Goal: Task Accomplishment & Management: Use online tool/utility

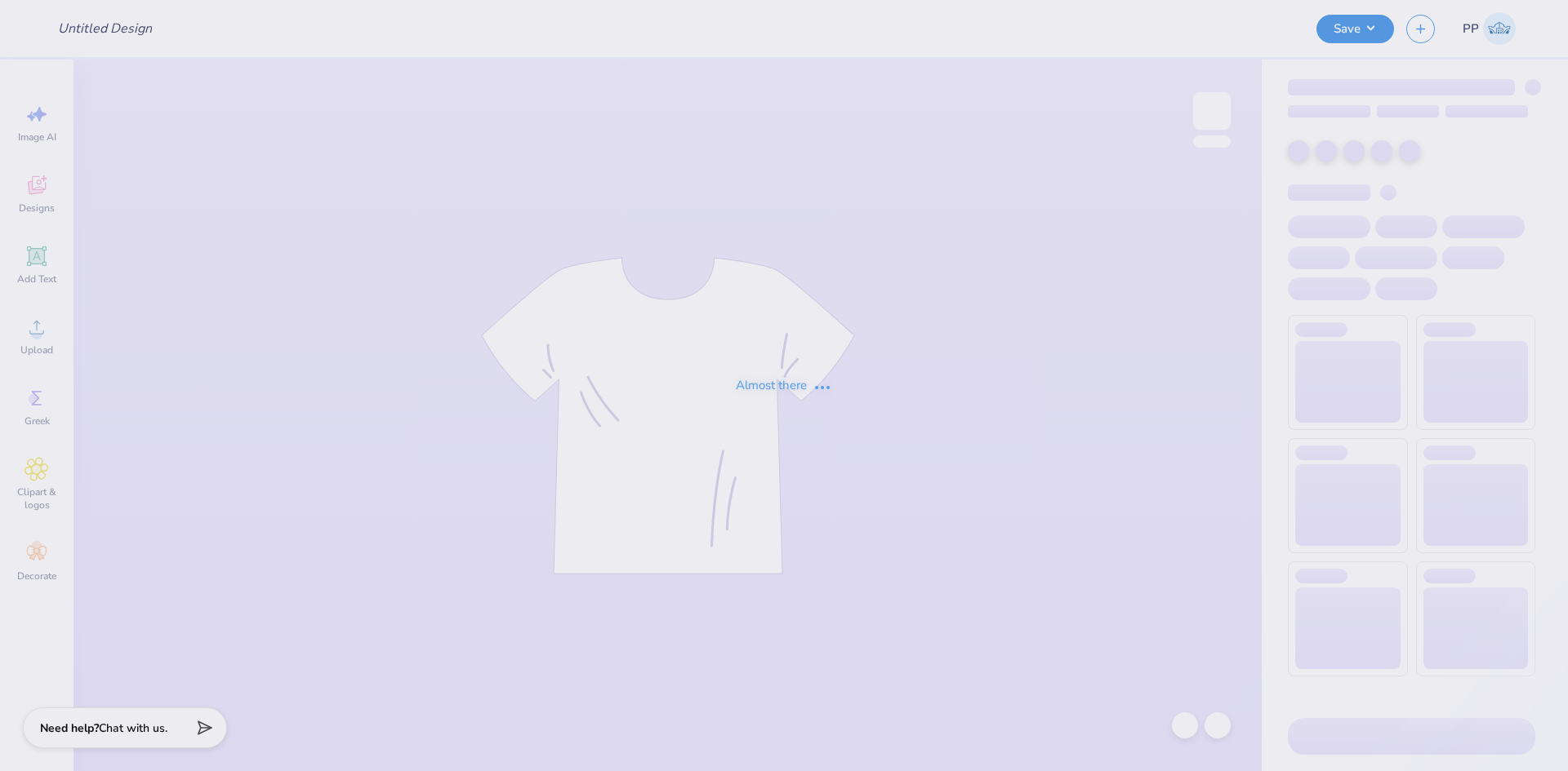
type input "UL SOM - 2025 Drop"
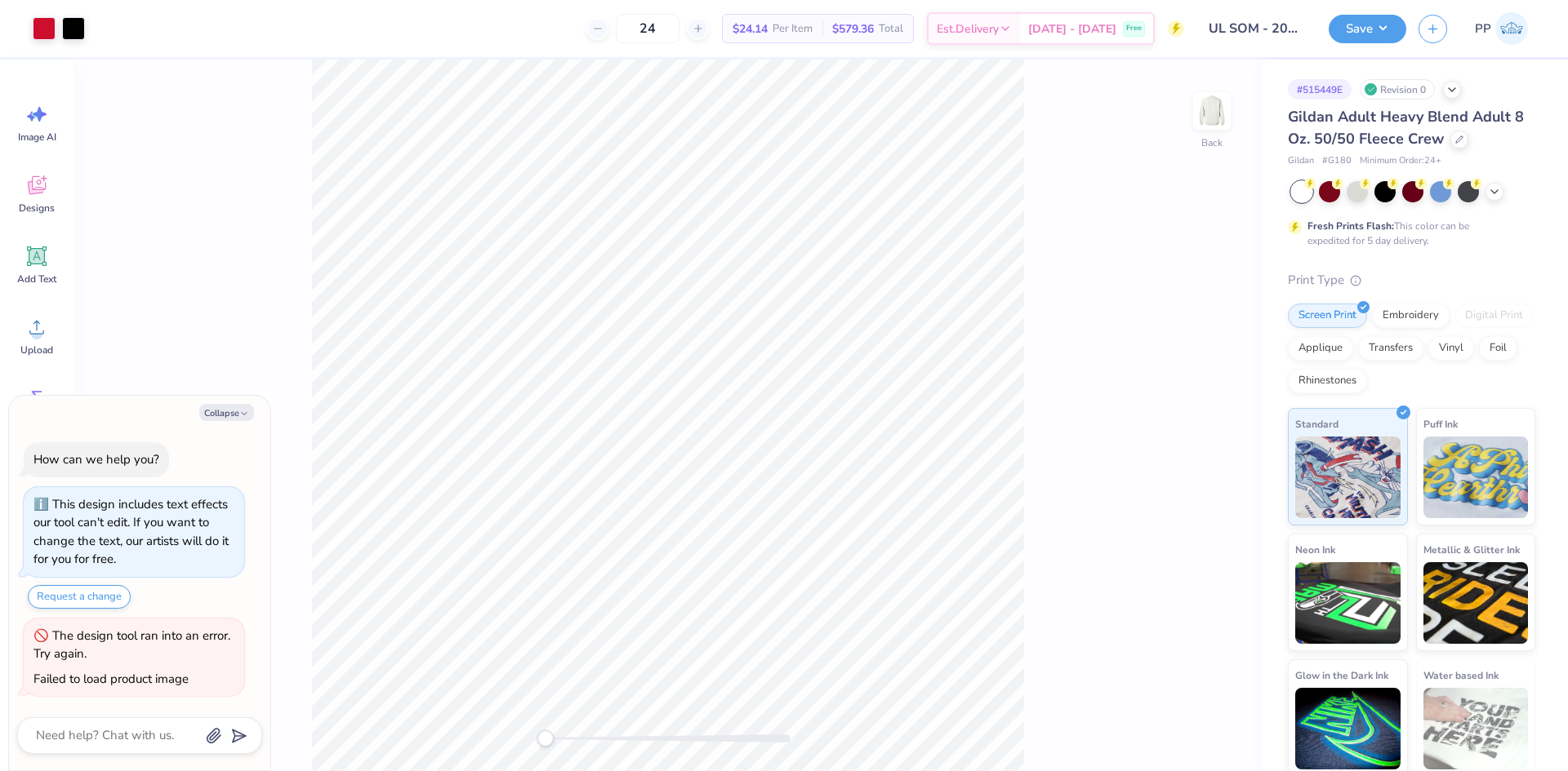
type textarea "x"
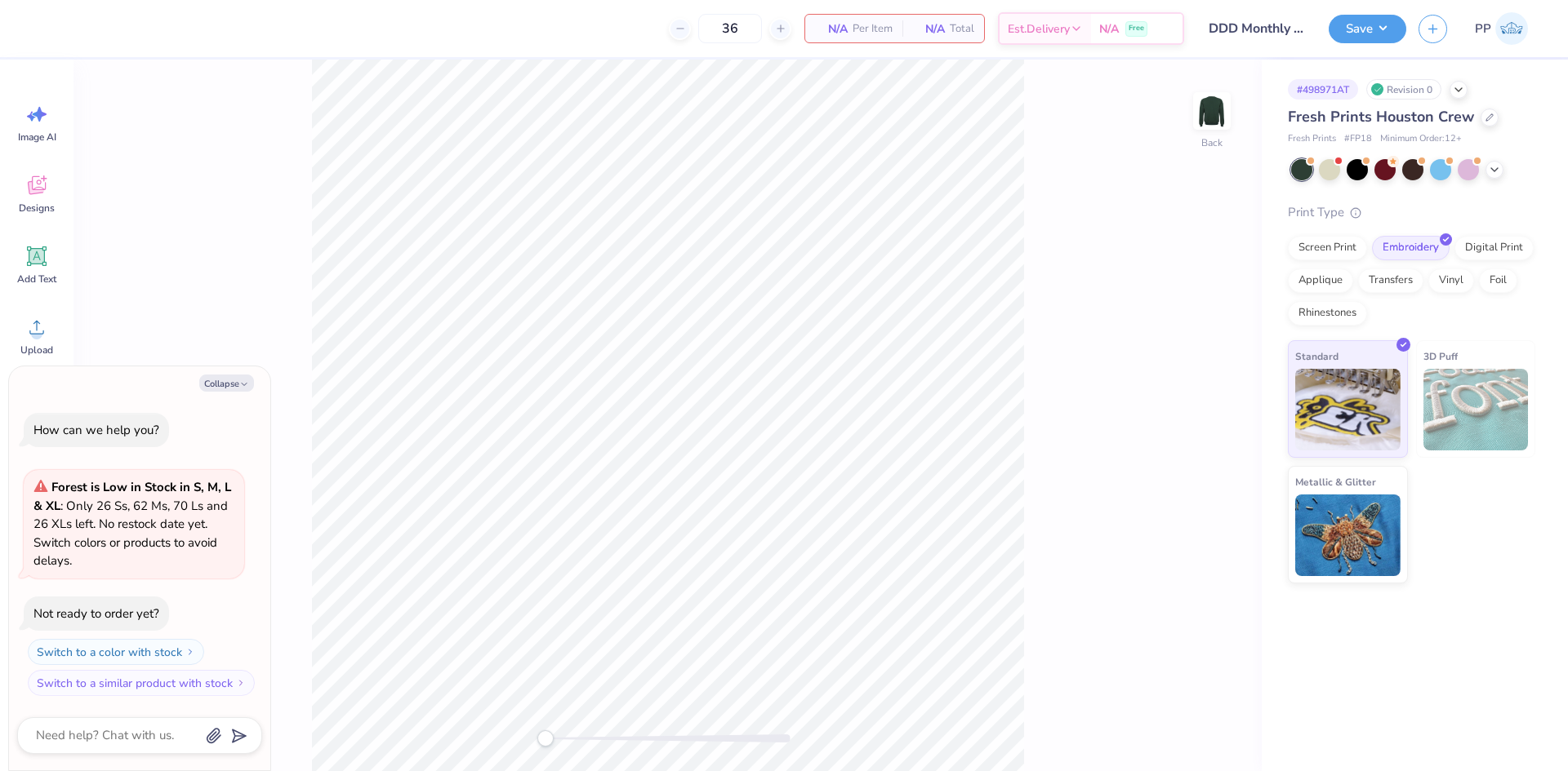
type textarea "x"
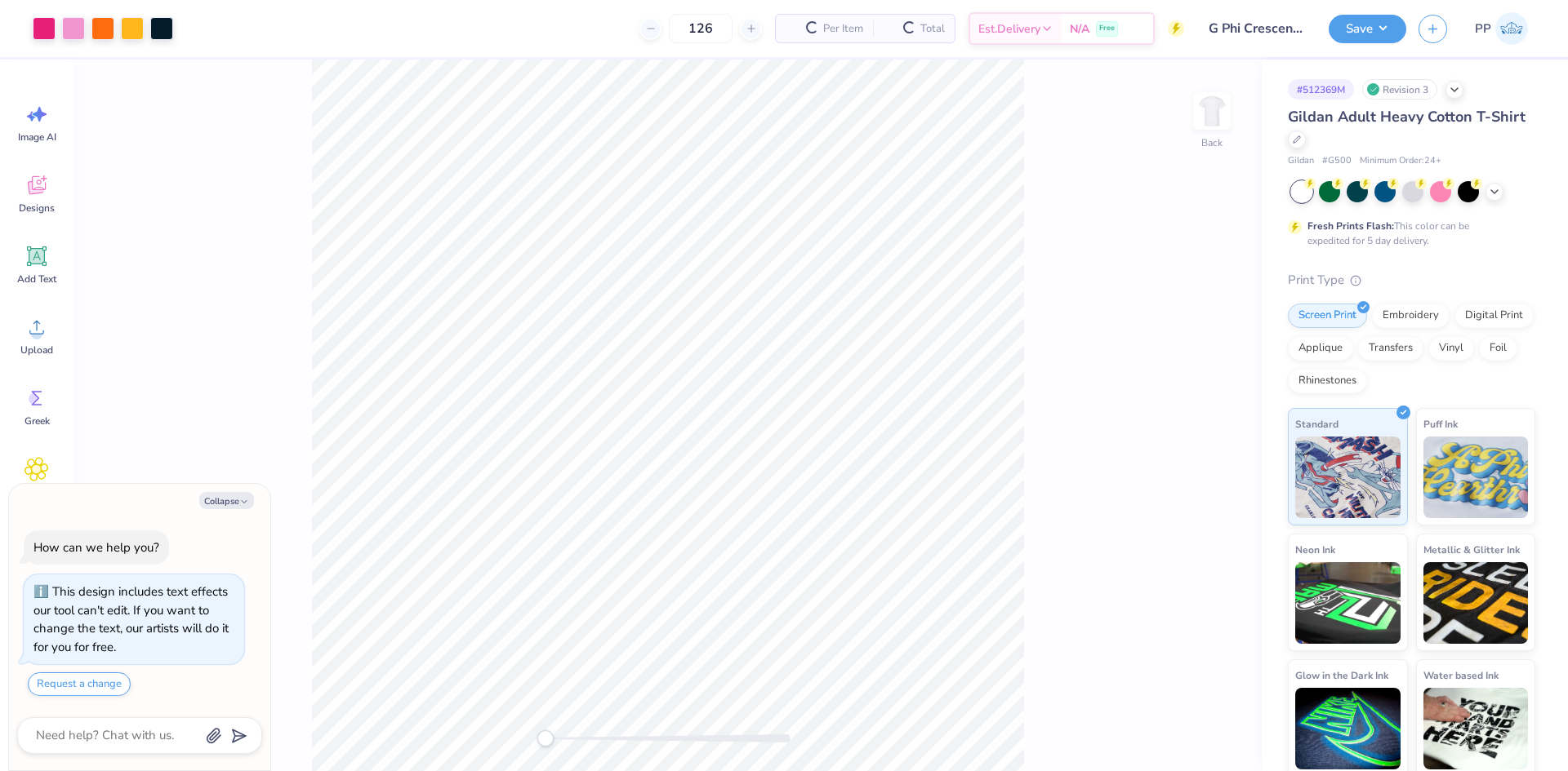
type textarea "x"
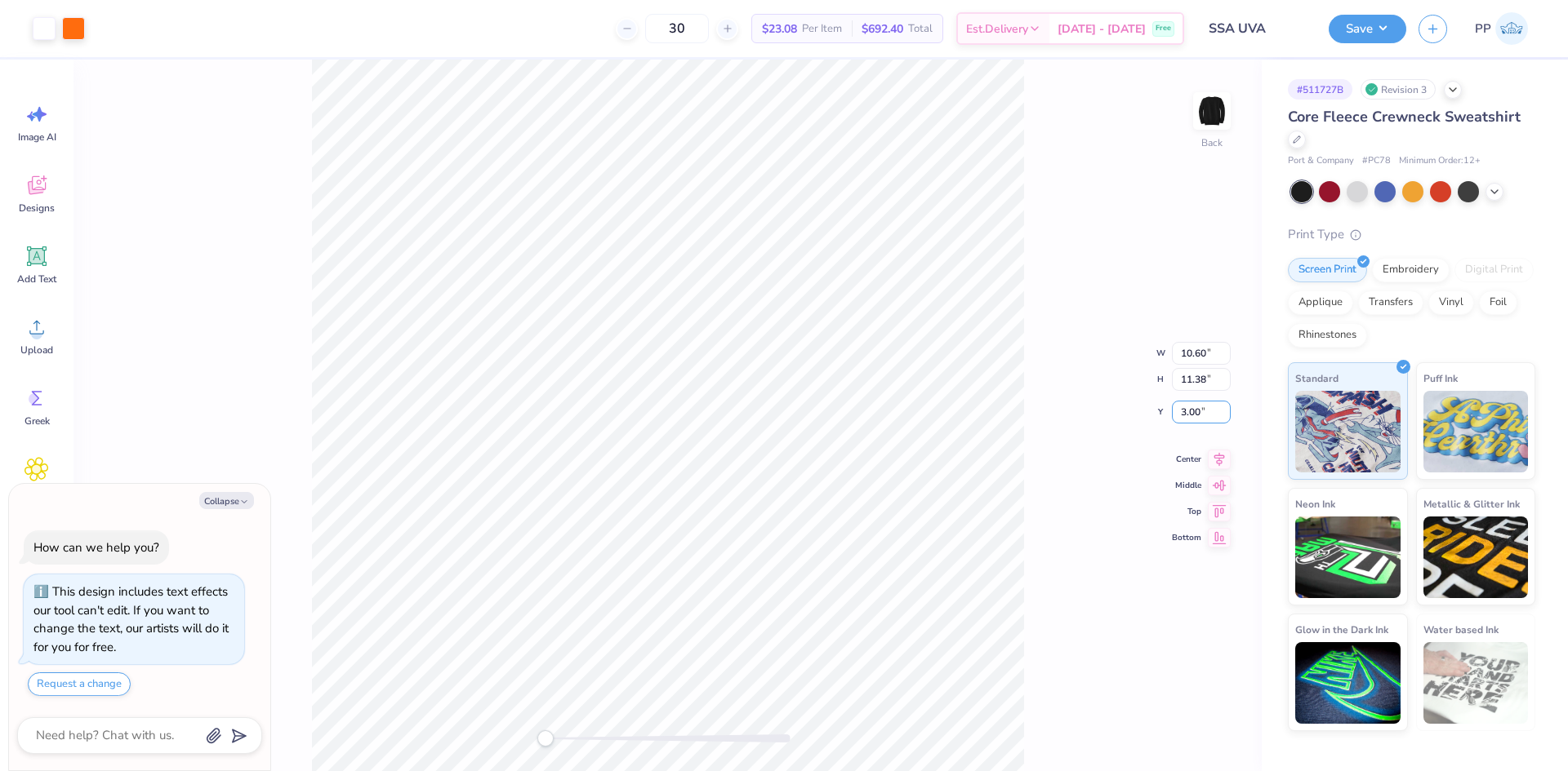
drag, startPoint x: 1207, startPoint y: 410, endPoint x: 1125, endPoint y: 410, distance: 82.0
click at [1125, 410] on div "Back W 10.60 10.60 " H 11.38 11.38 " Y 3.00 3.00 " Center Middle Top Bottom" at bounding box center [667, 415] width 1188 height 711
type textarea "x"
click at [1191, 413] on input "3.00" at bounding box center [1201, 412] width 59 height 23
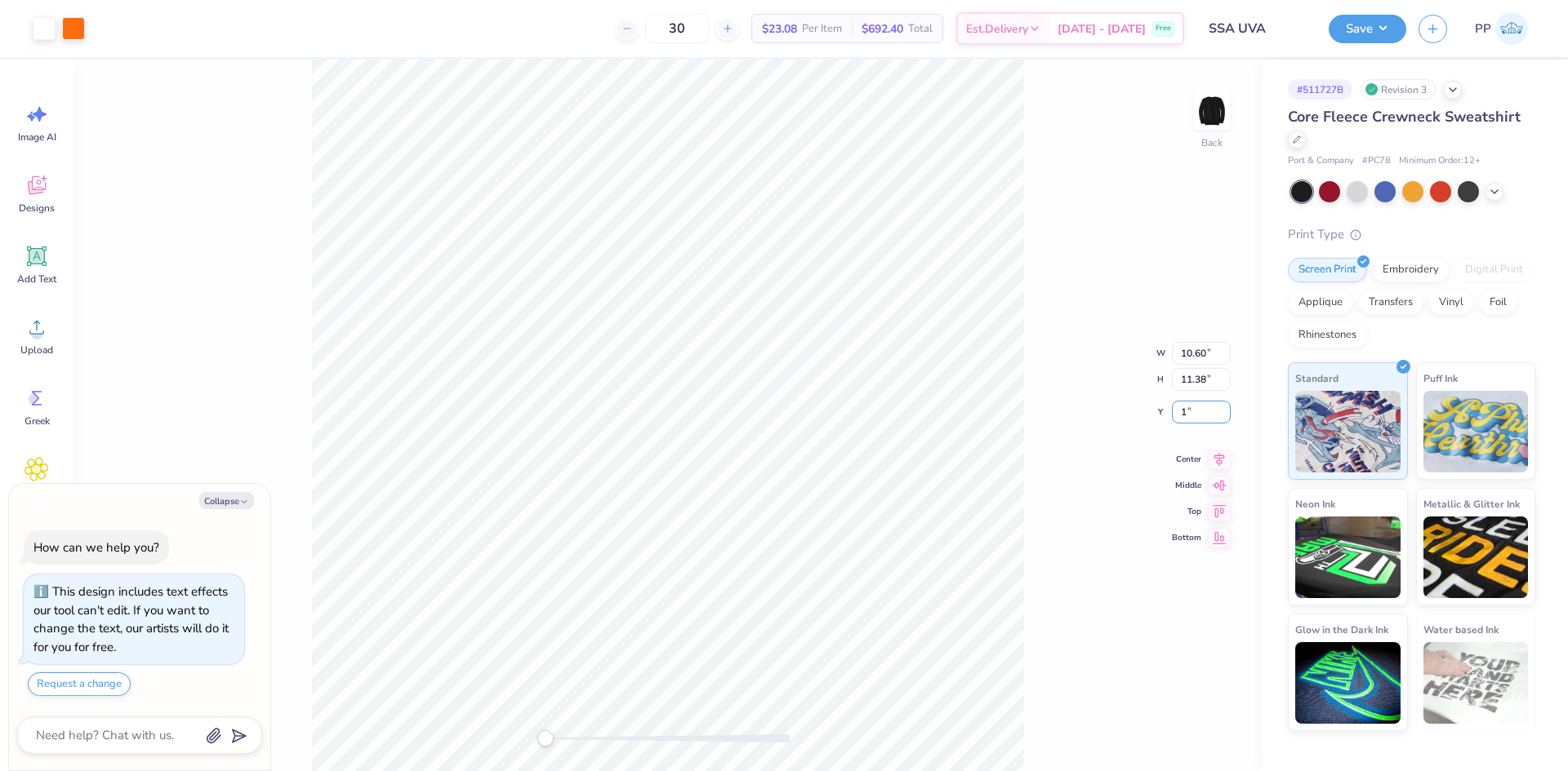
type input "1"
drag, startPoint x: 1209, startPoint y: 402, endPoint x: 1146, endPoint y: 388, distance: 64.5
click at [1146, 388] on div "Back W 10.60 10.60 " H 11.38 11.38 " Y 1.00 1.00 " Center Middle Top Bottom" at bounding box center [667, 415] width 1188 height 711
type textarea "x"
click at [1211, 396] on input "1.00" at bounding box center [1201, 399] width 59 height 23
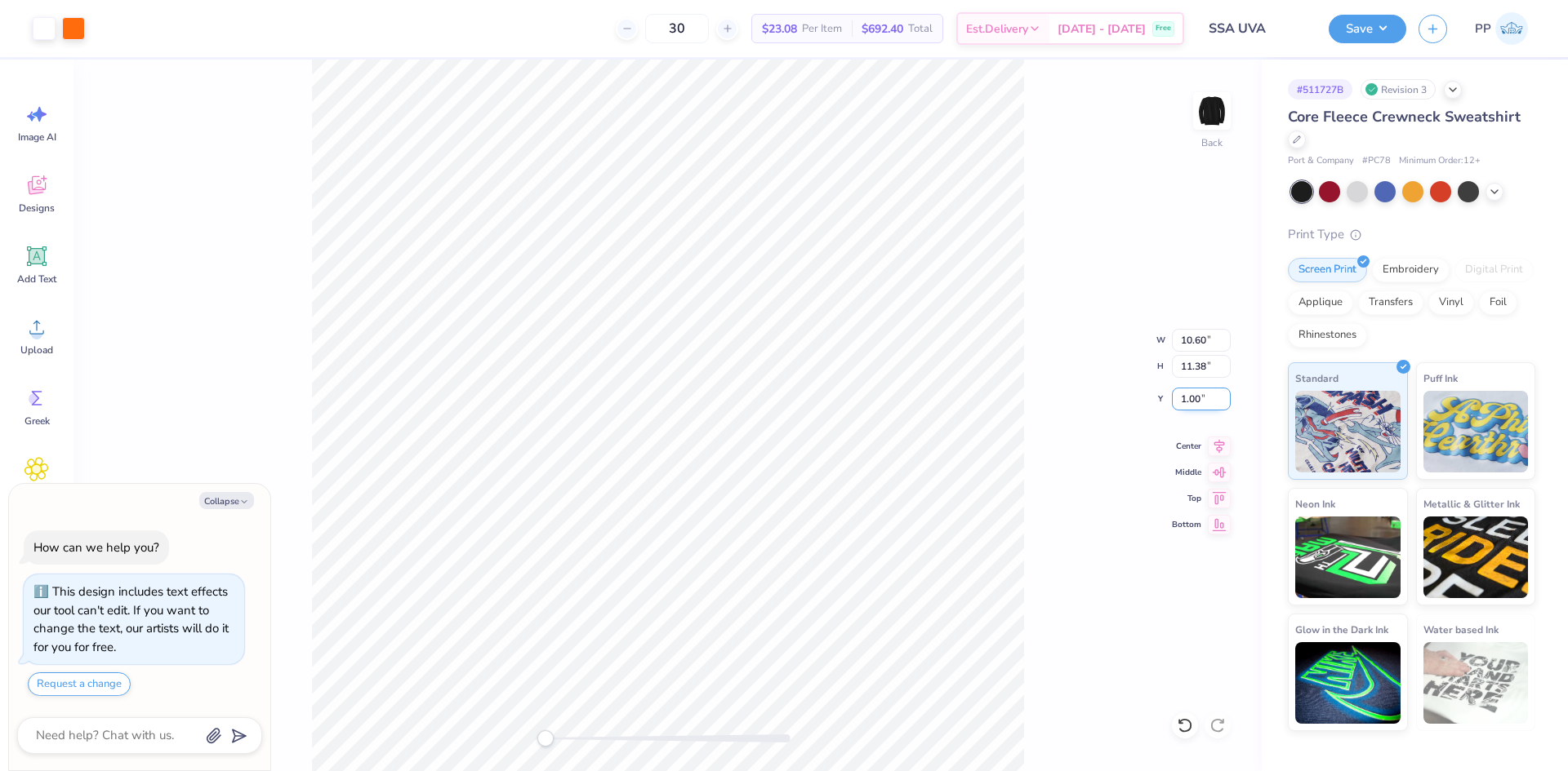
click at [1211, 396] on input "1.00" at bounding box center [1201, 399] width 59 height 23
type input ".5"
type textarea "x"
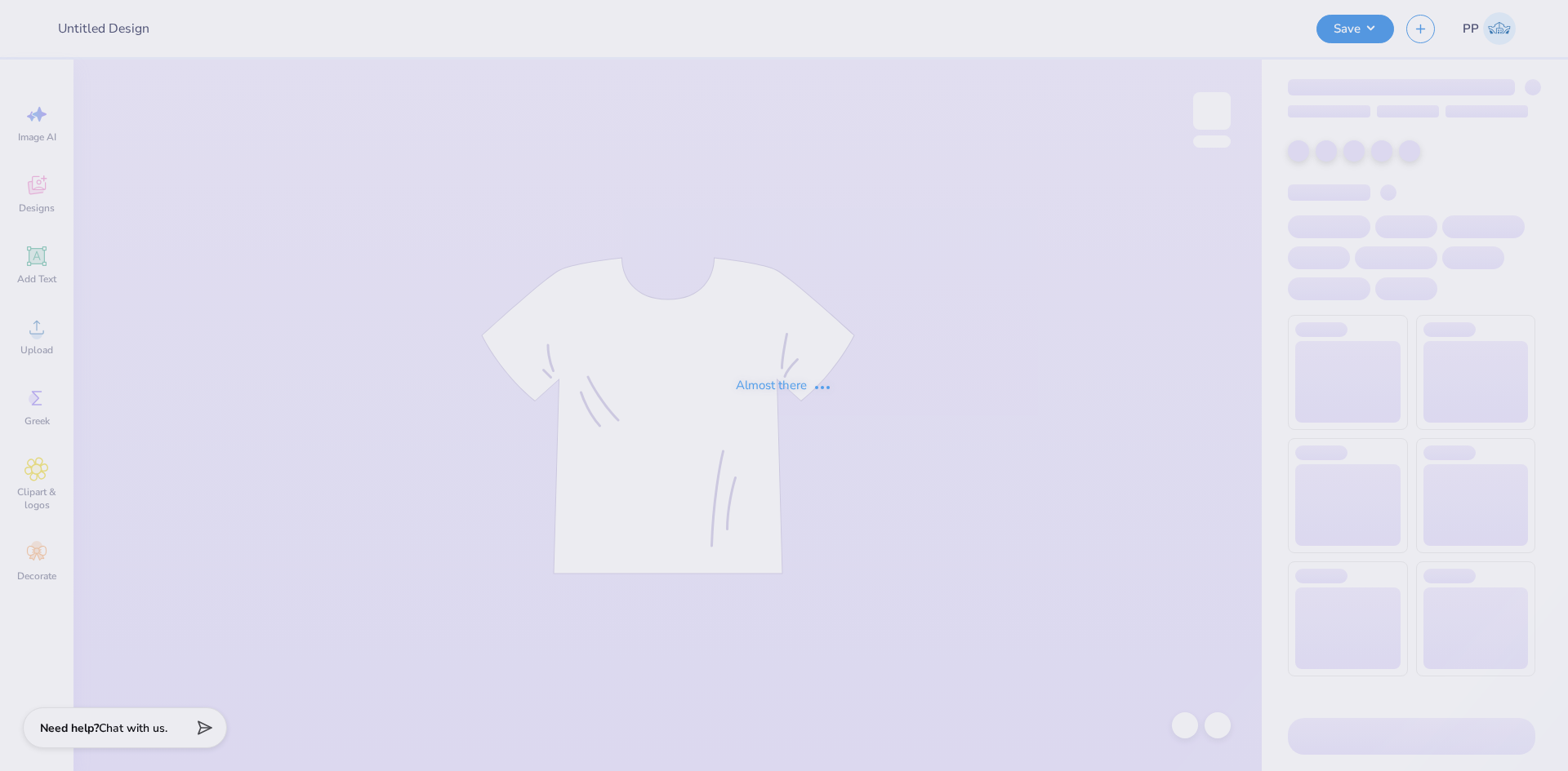
type input "UL SOM - 2025 Drop"
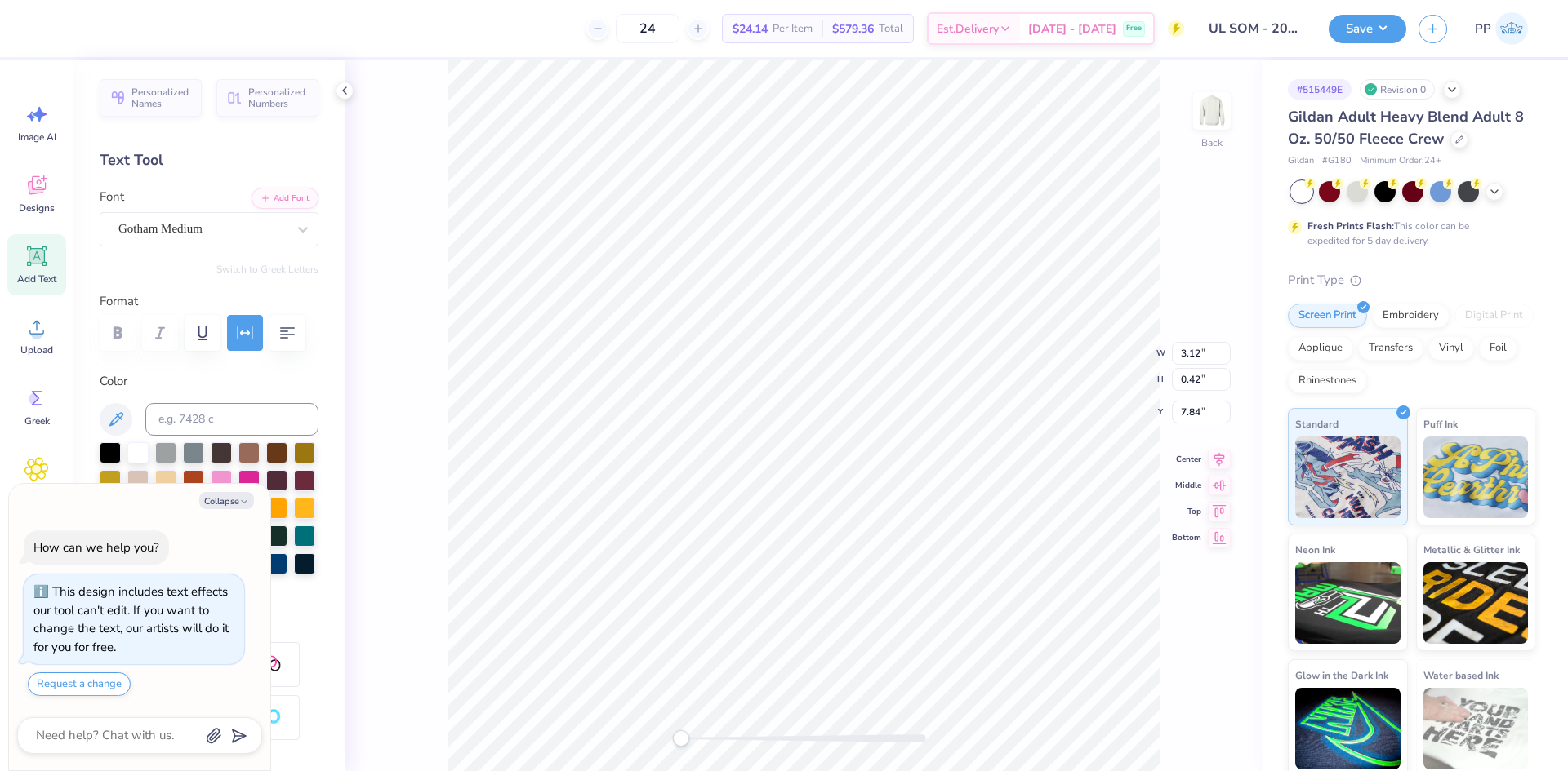
type textarea "x"
type input "10.00"
type input "5.21"
type input "3.00"
type textarea "x"
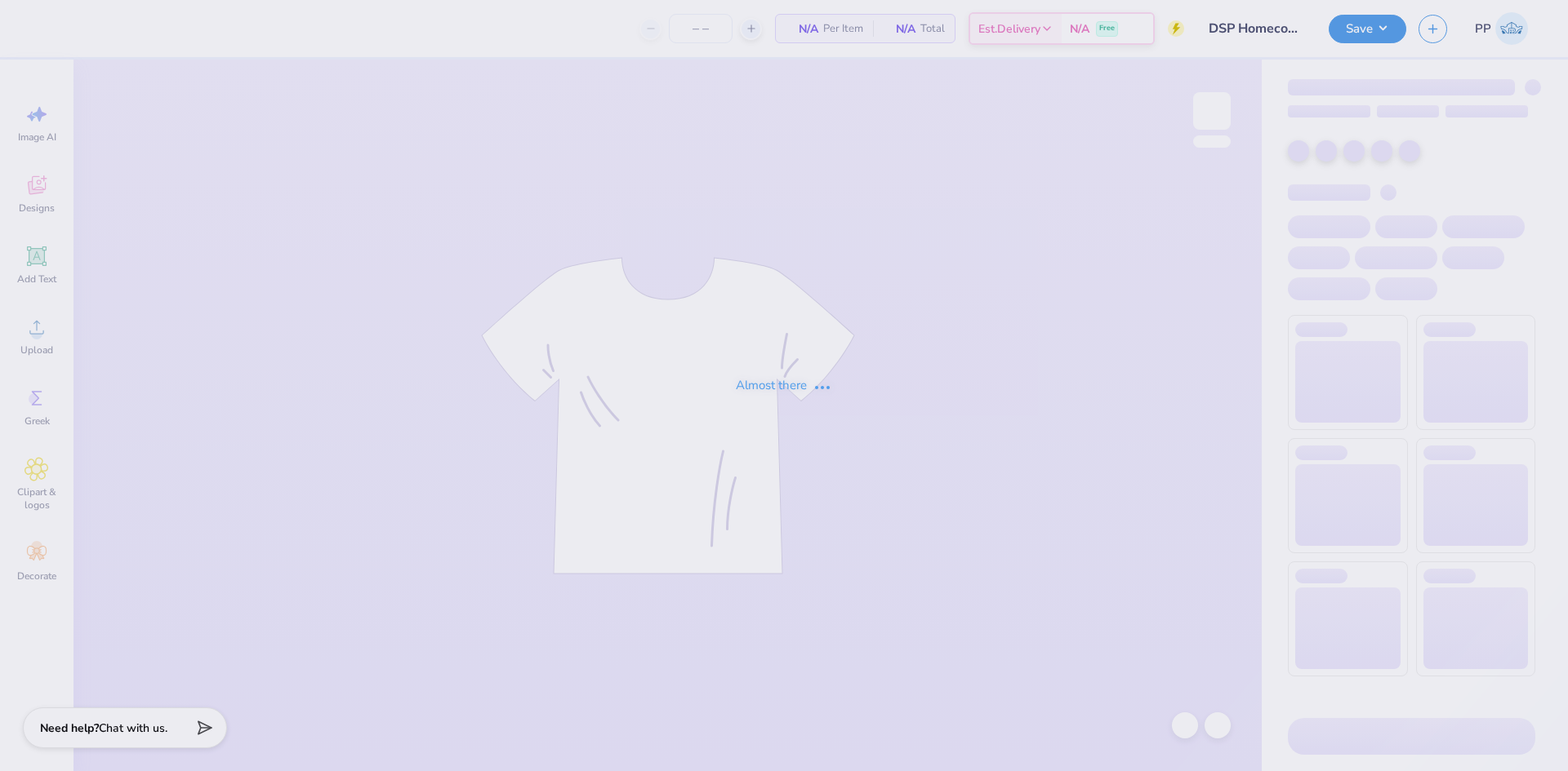
type input "24"
type input "Family weekend idea"
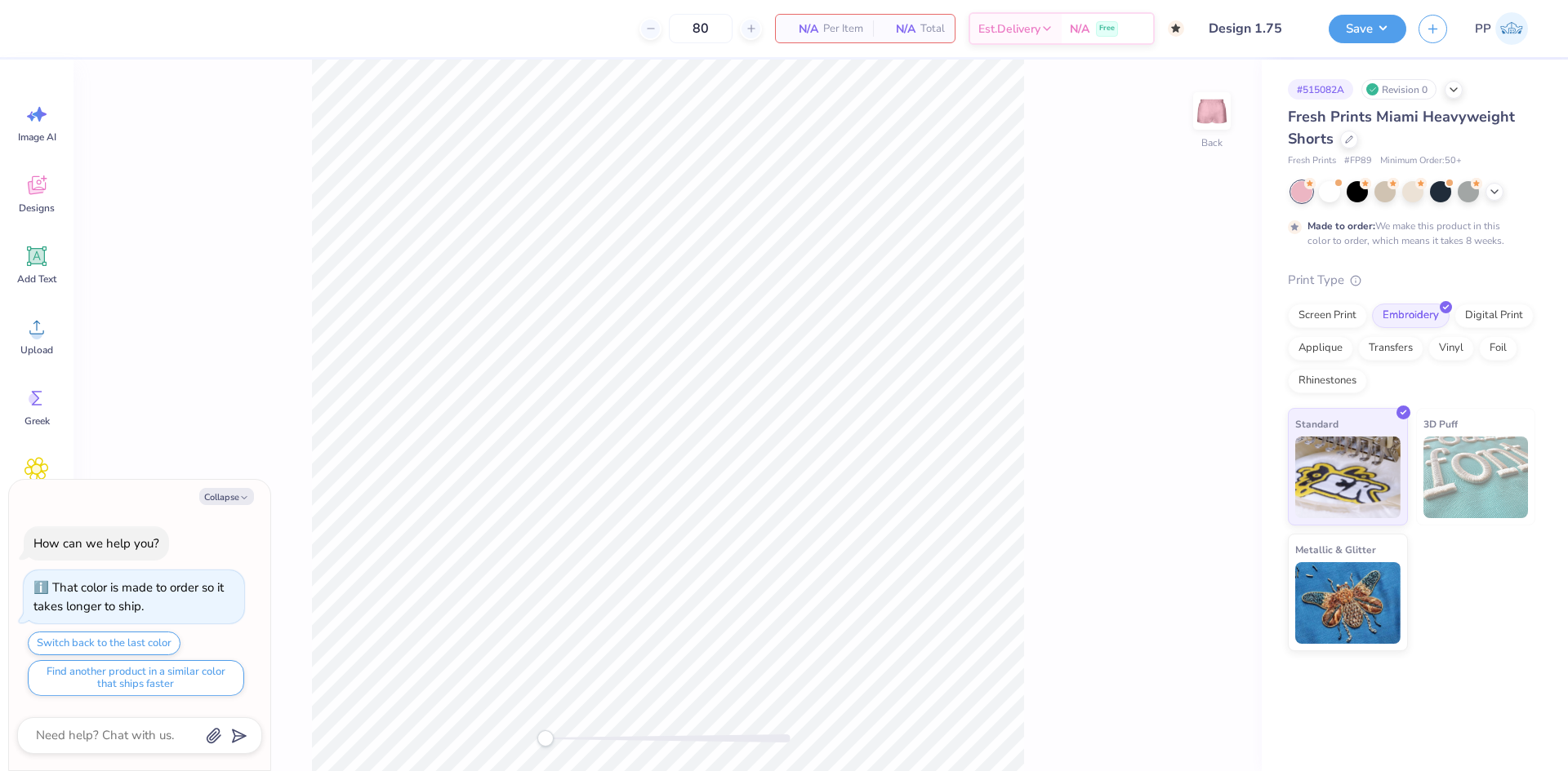
type textarea "x"
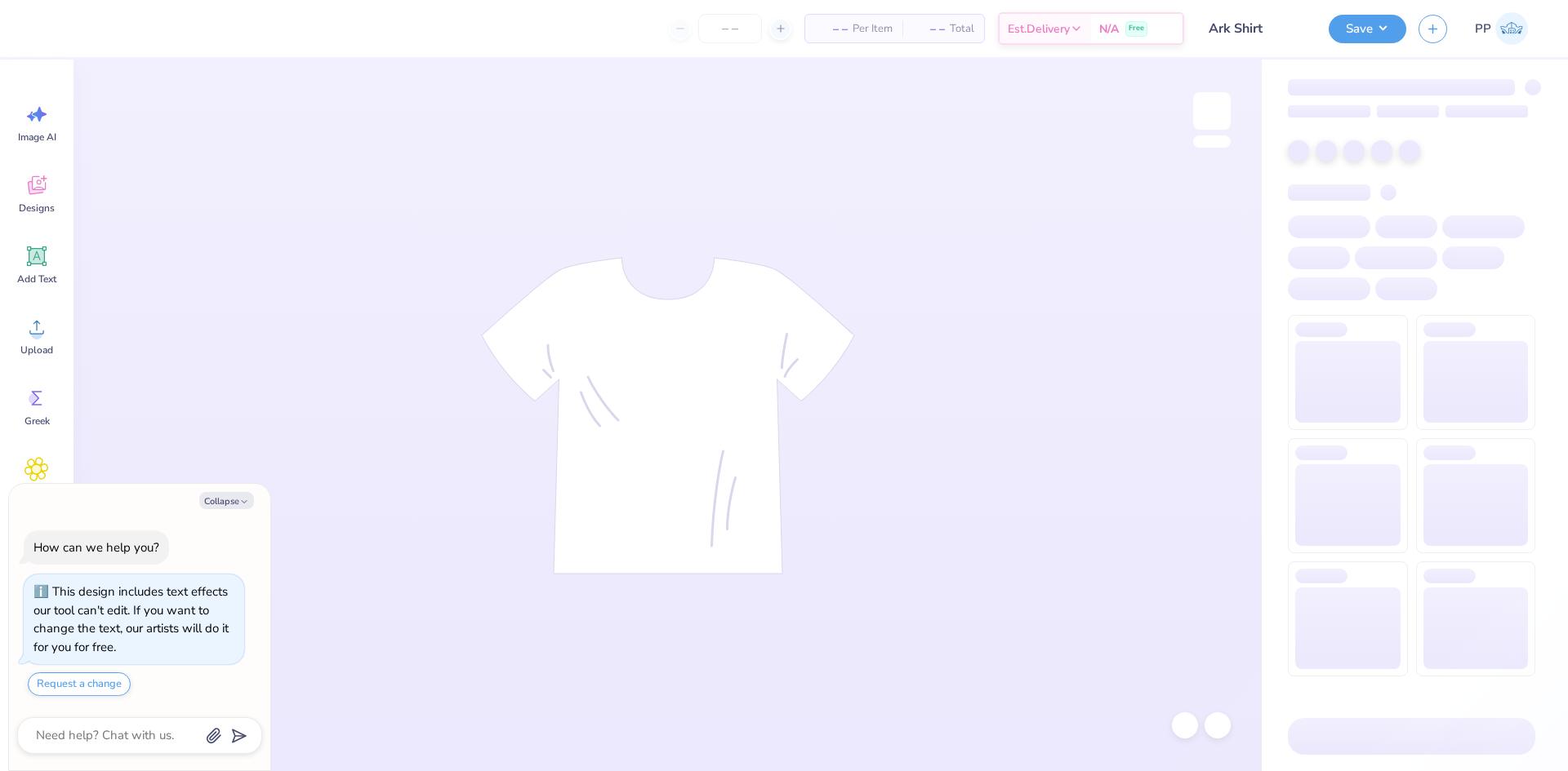
type textarea "x"
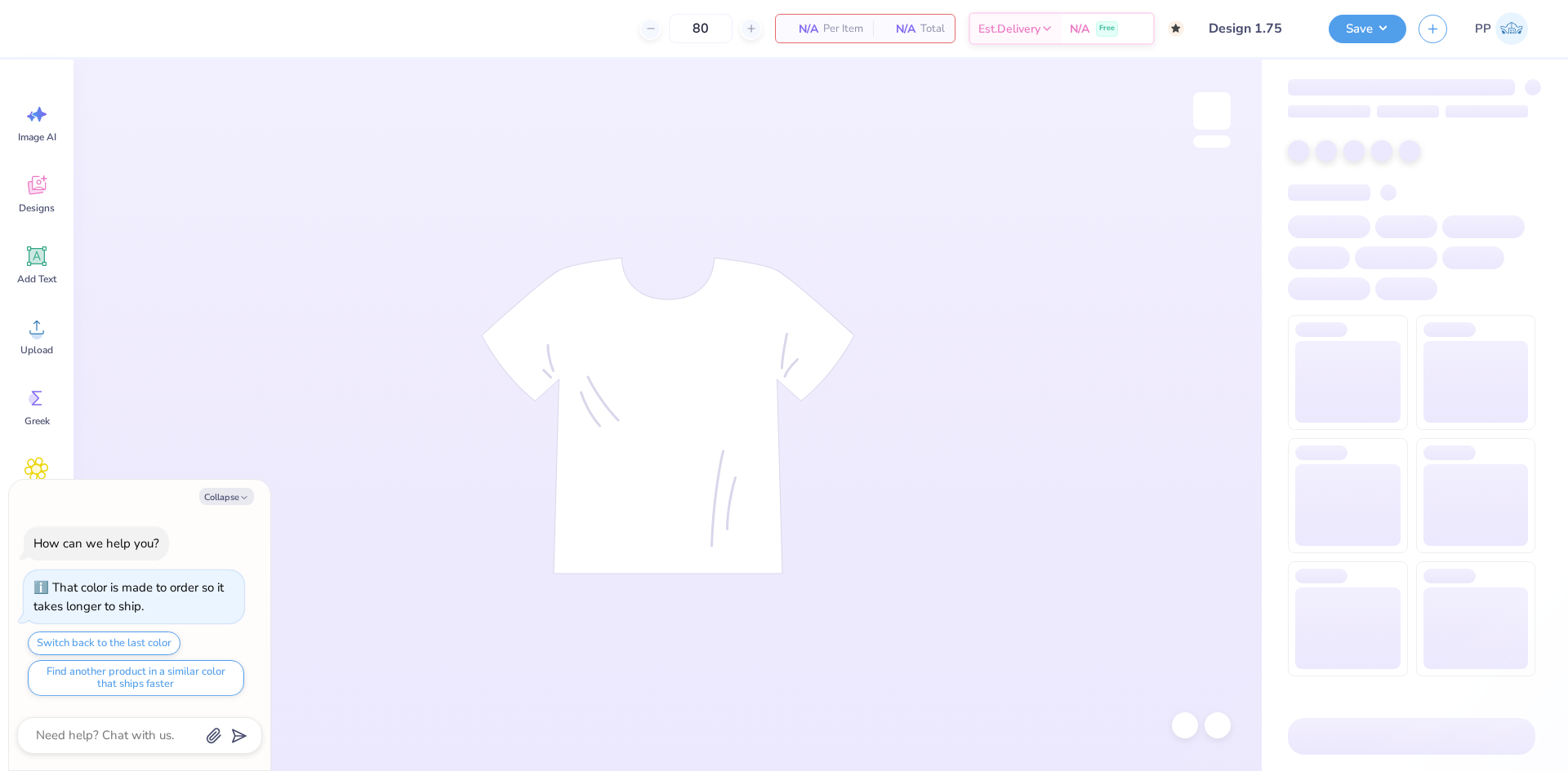
type textarea "x"
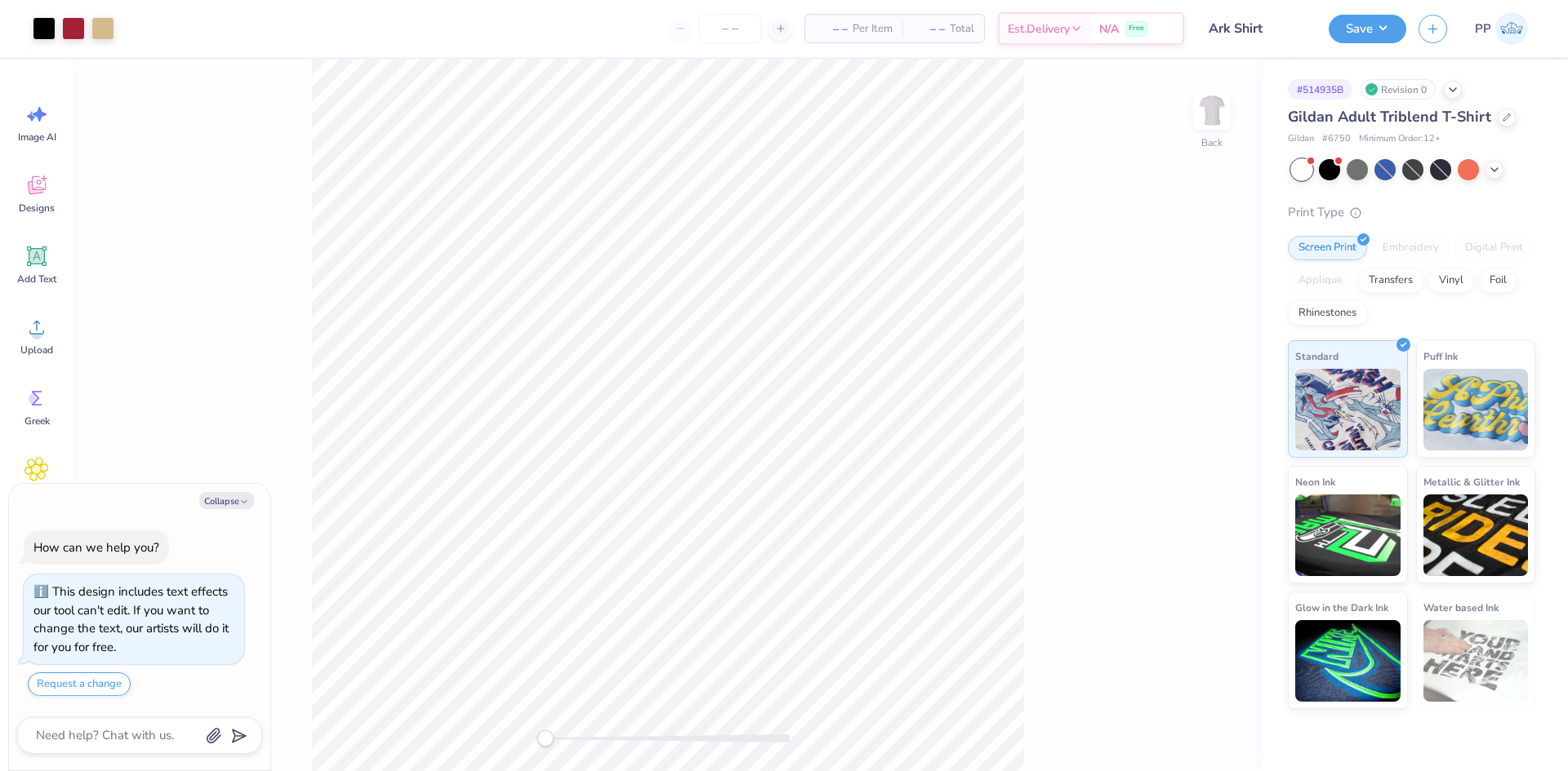
type textarea "x"
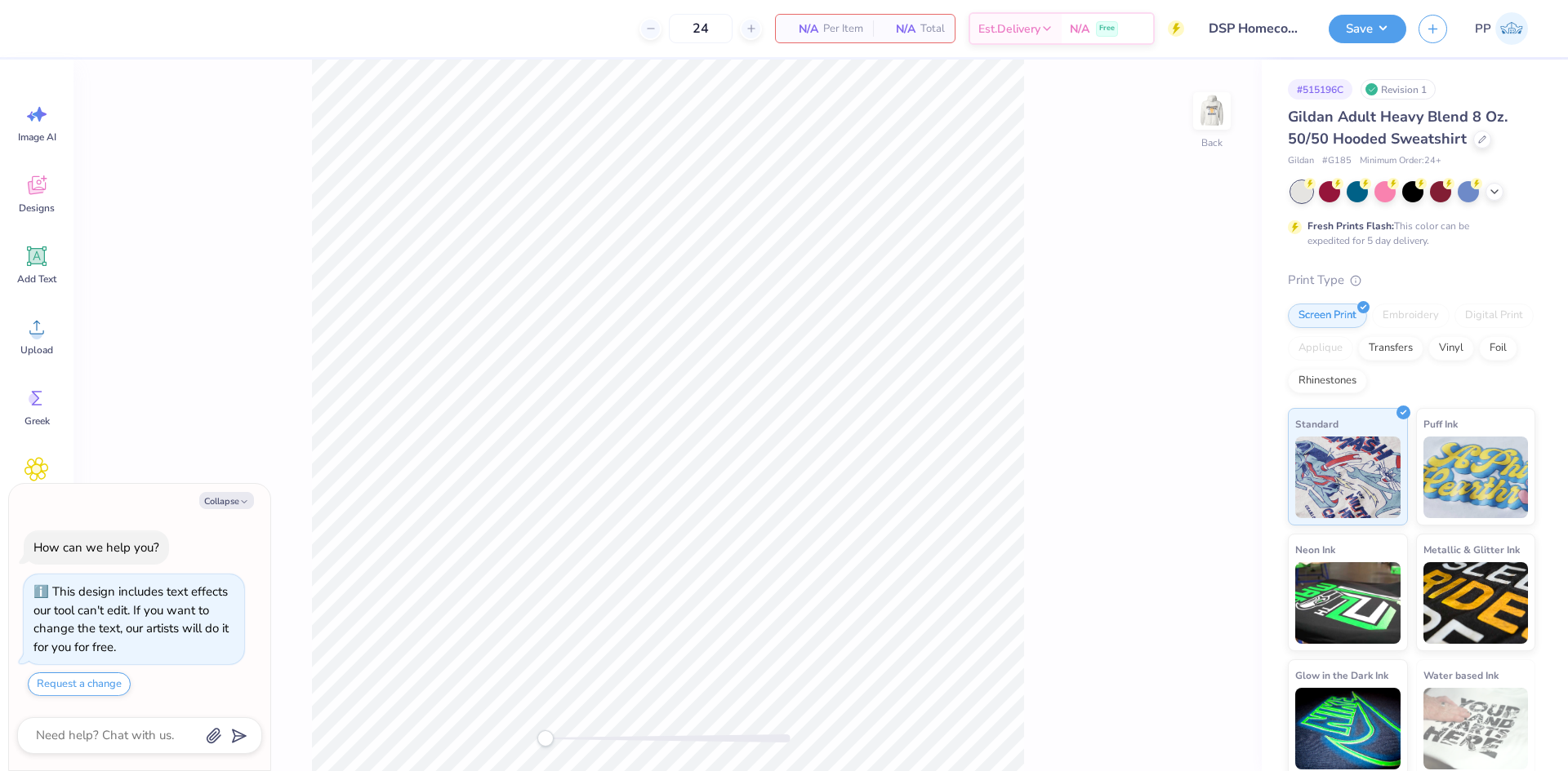
type textarea "x"
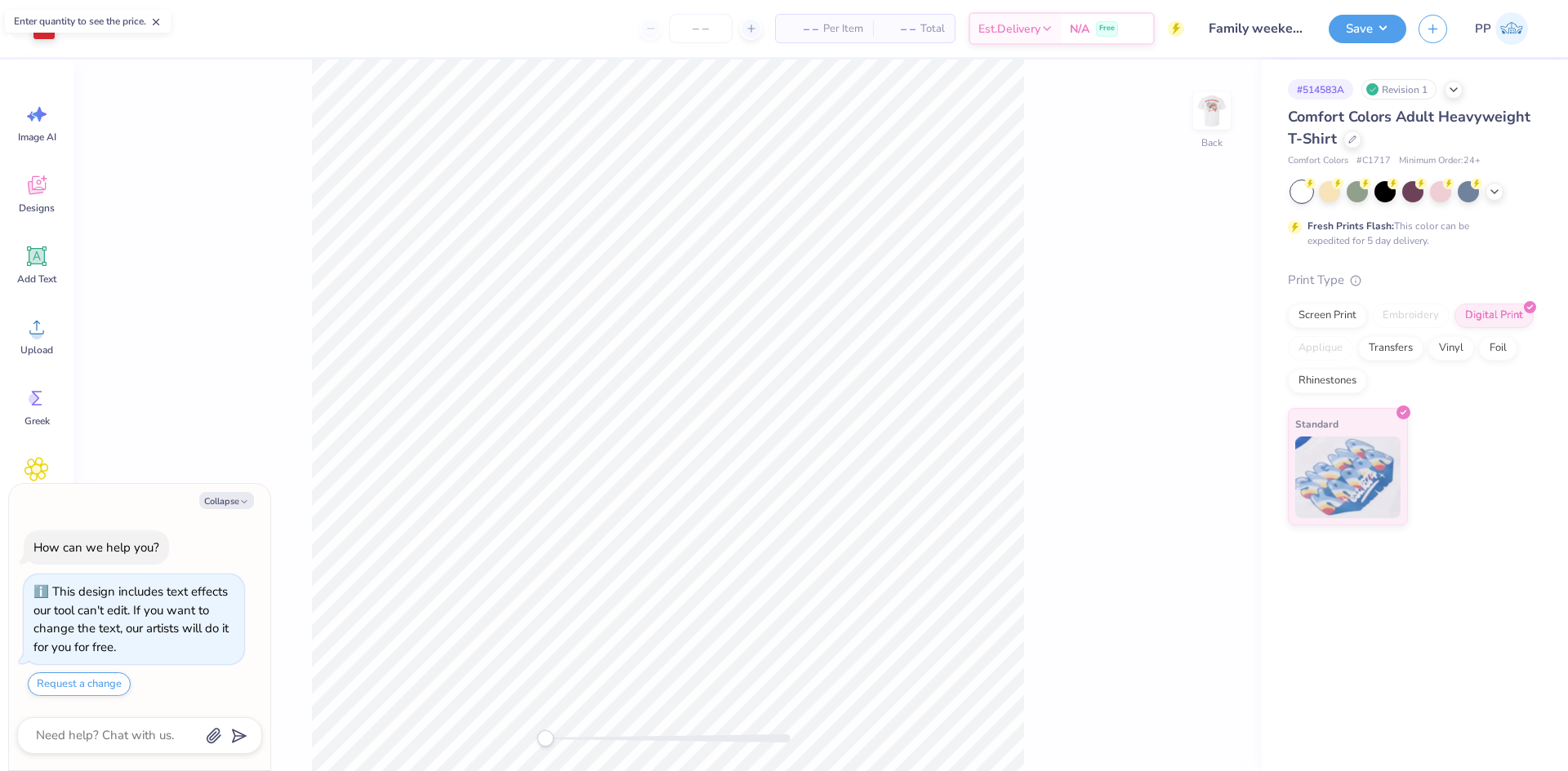
type textarea "x"
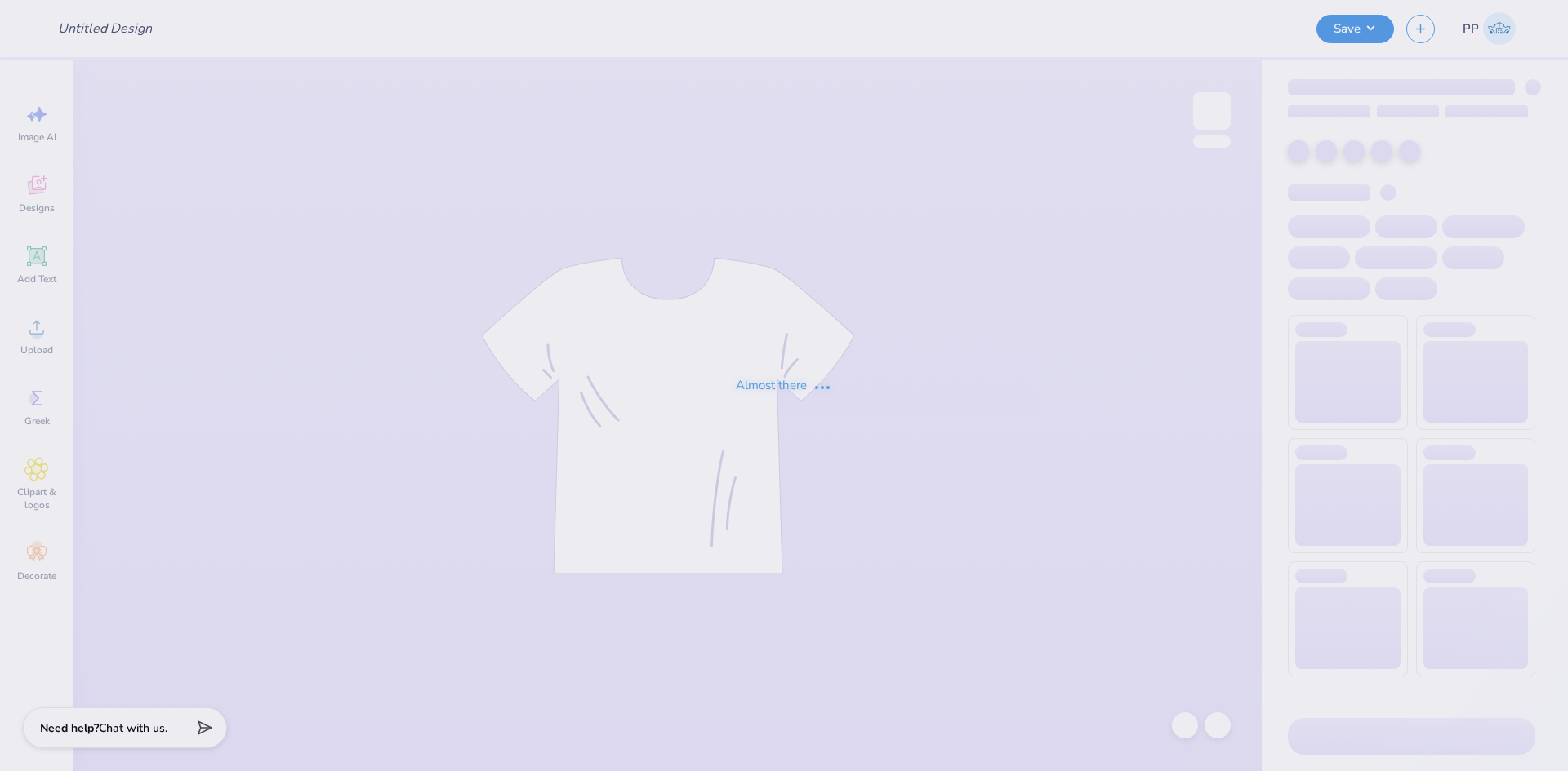
type input "Ark Shirt"
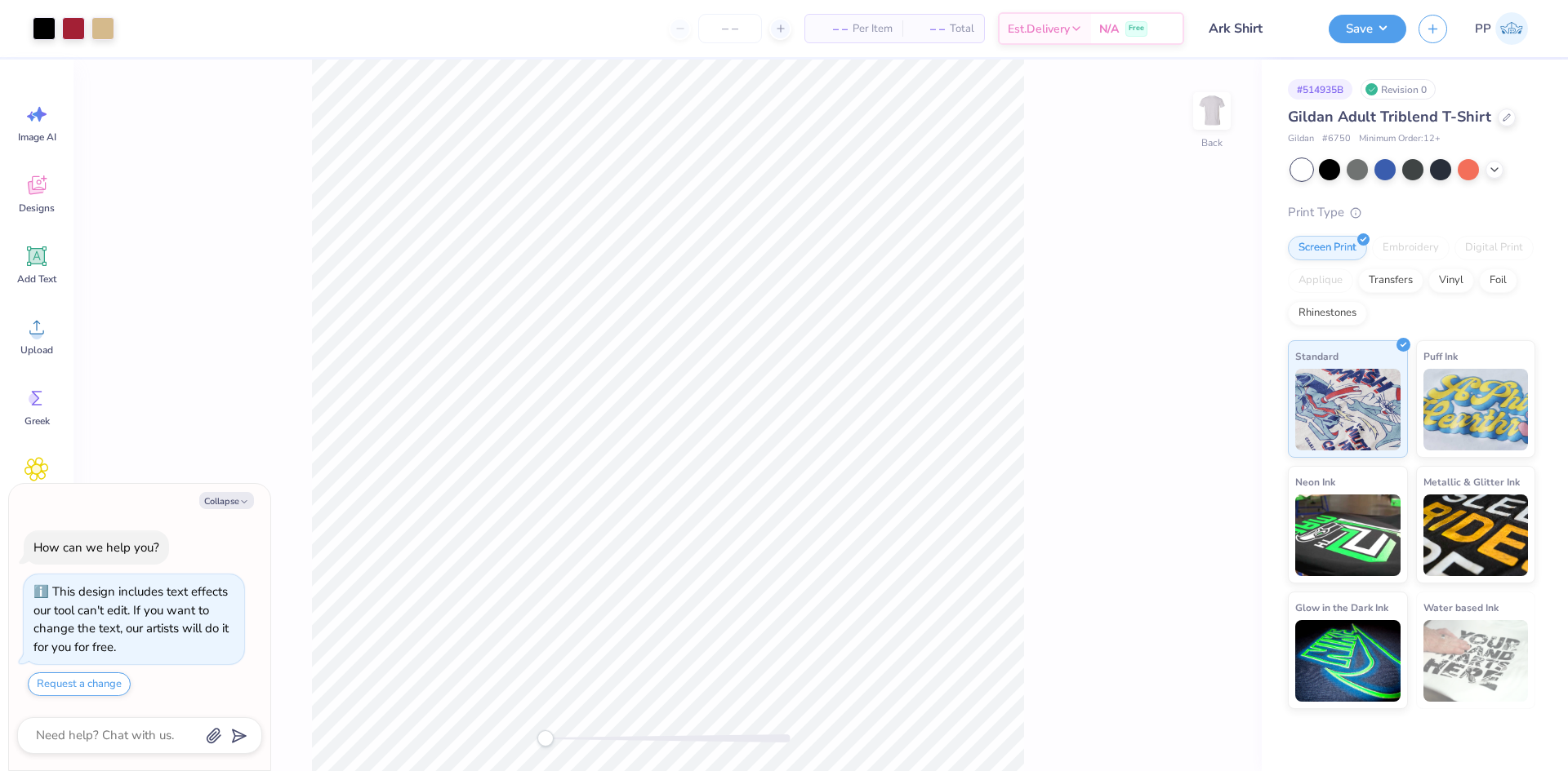
scroll to position [46, 0]
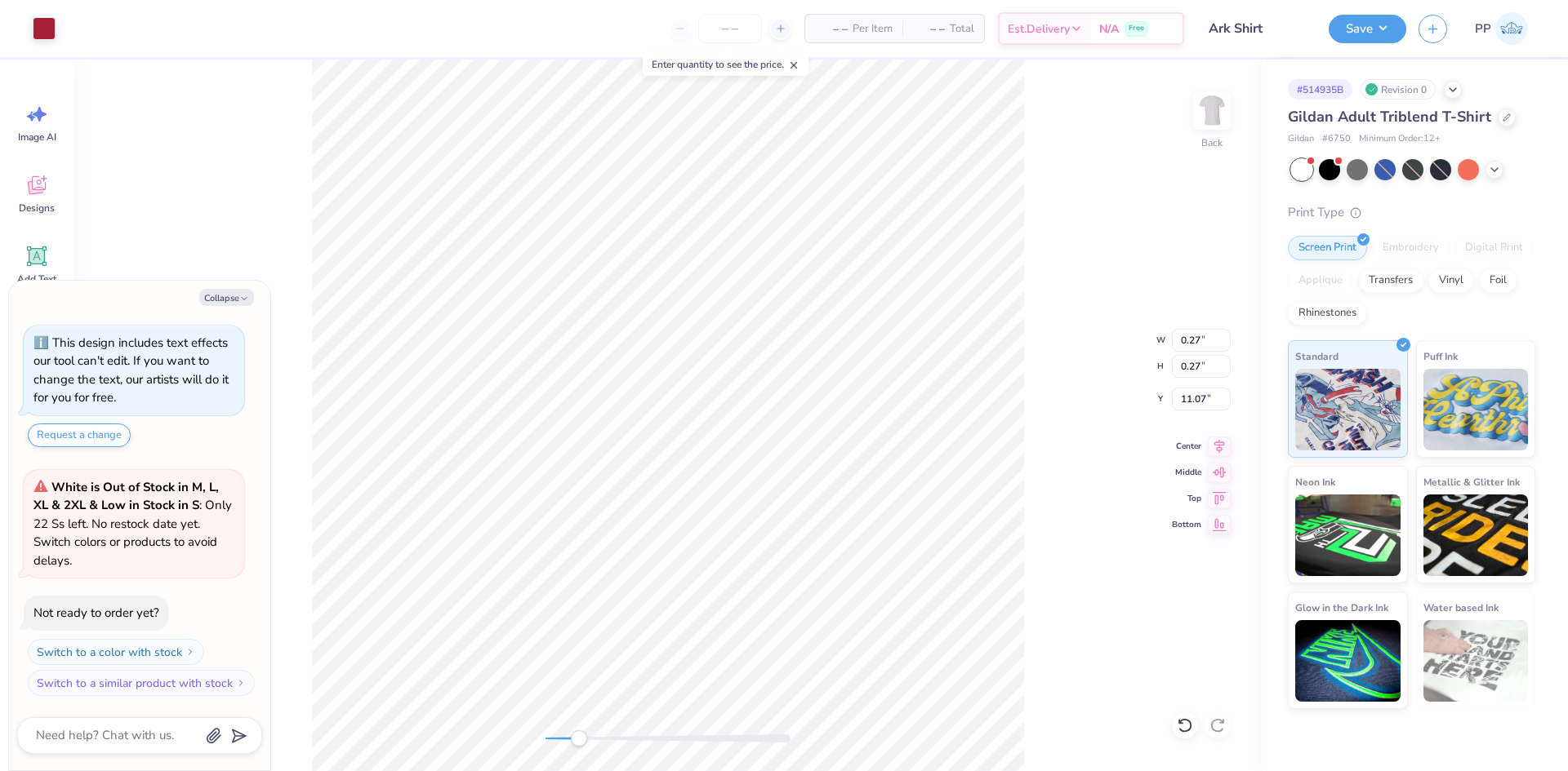
type textarea "x"
type input "0.24"
type input "0.28"
type input "11.43"
type textarea "x"
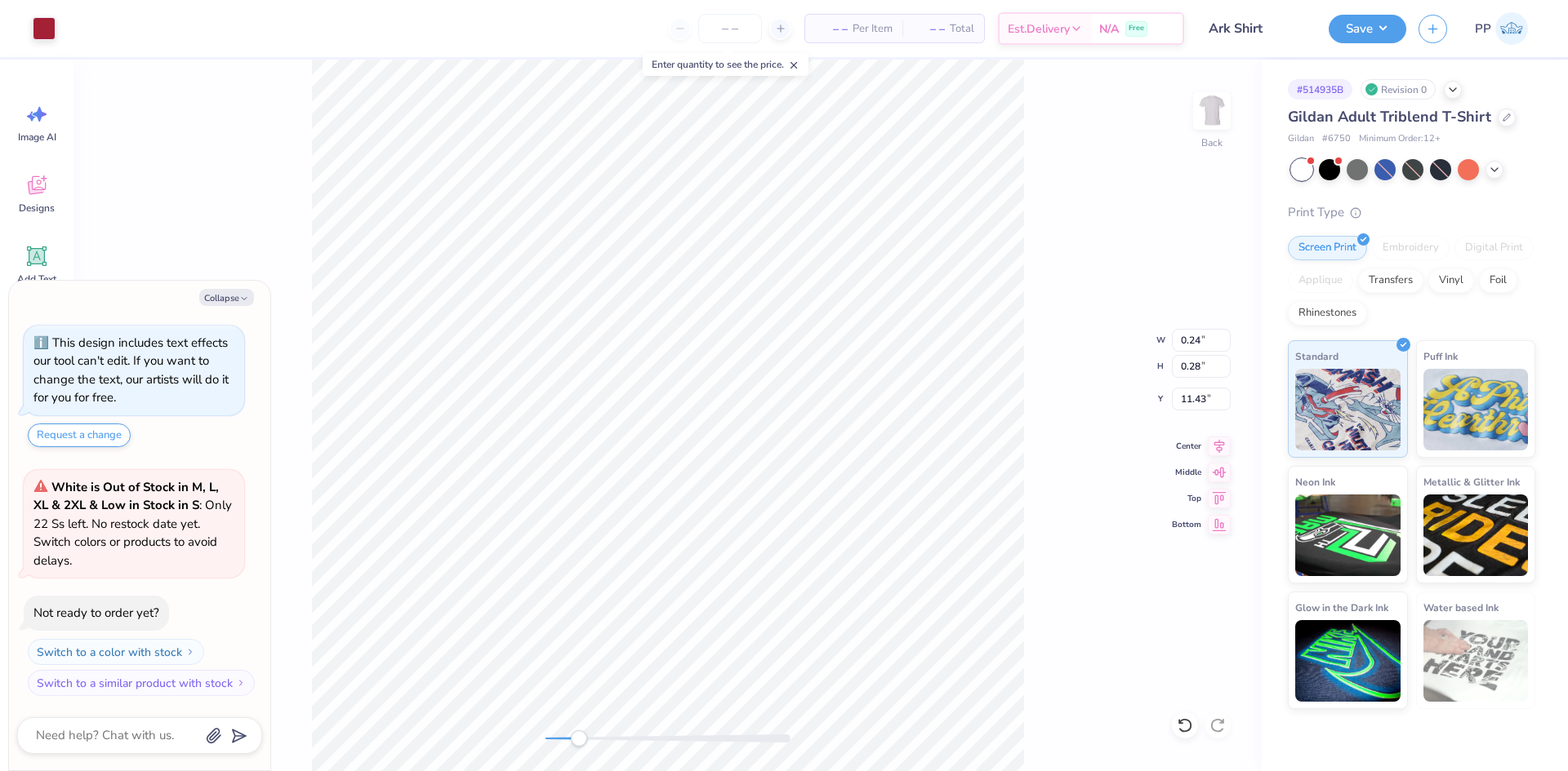
type input "0.21"
type input "0.27"
type textarea "x"
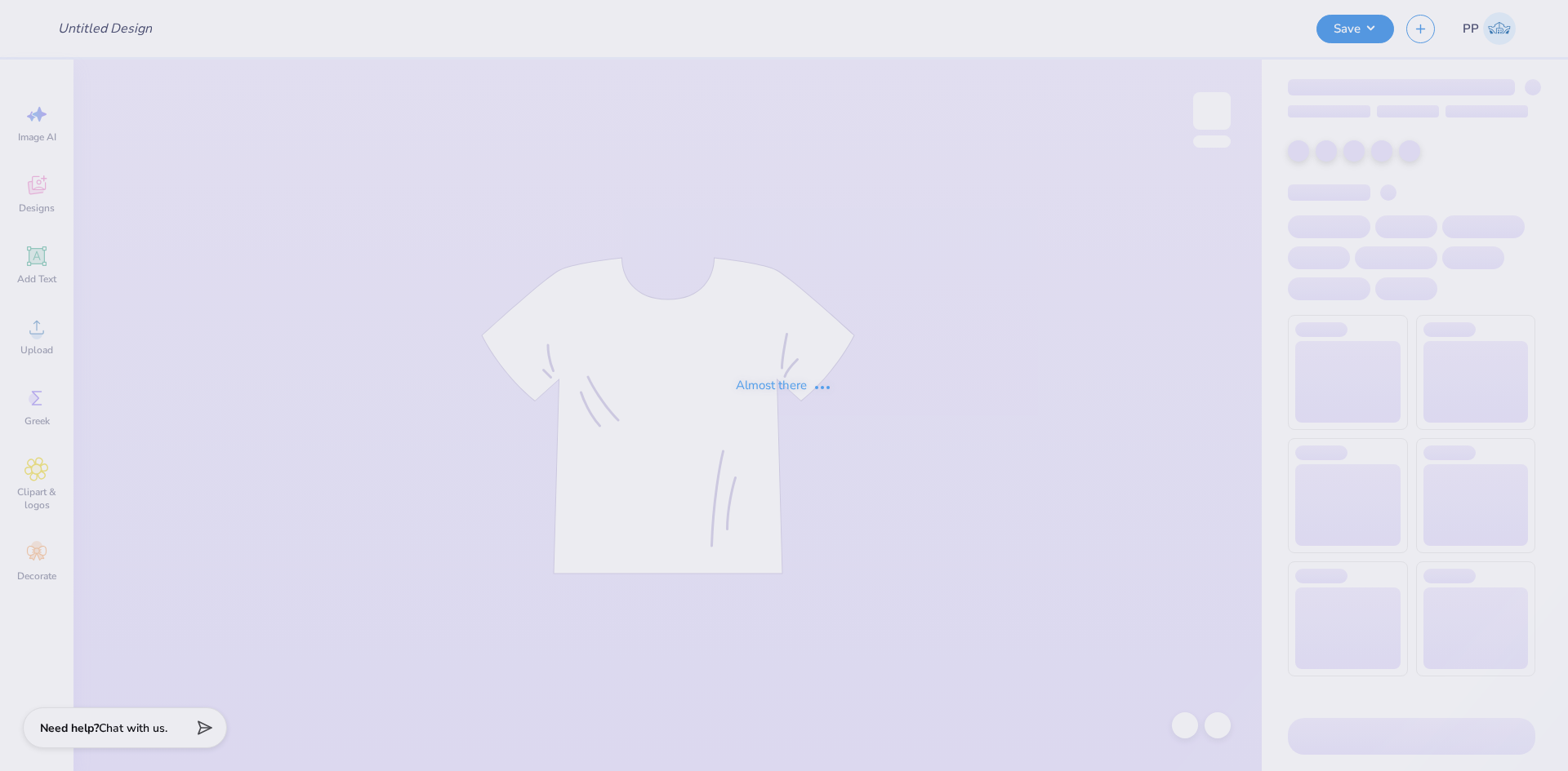
type input "DSP Homecoming '25"
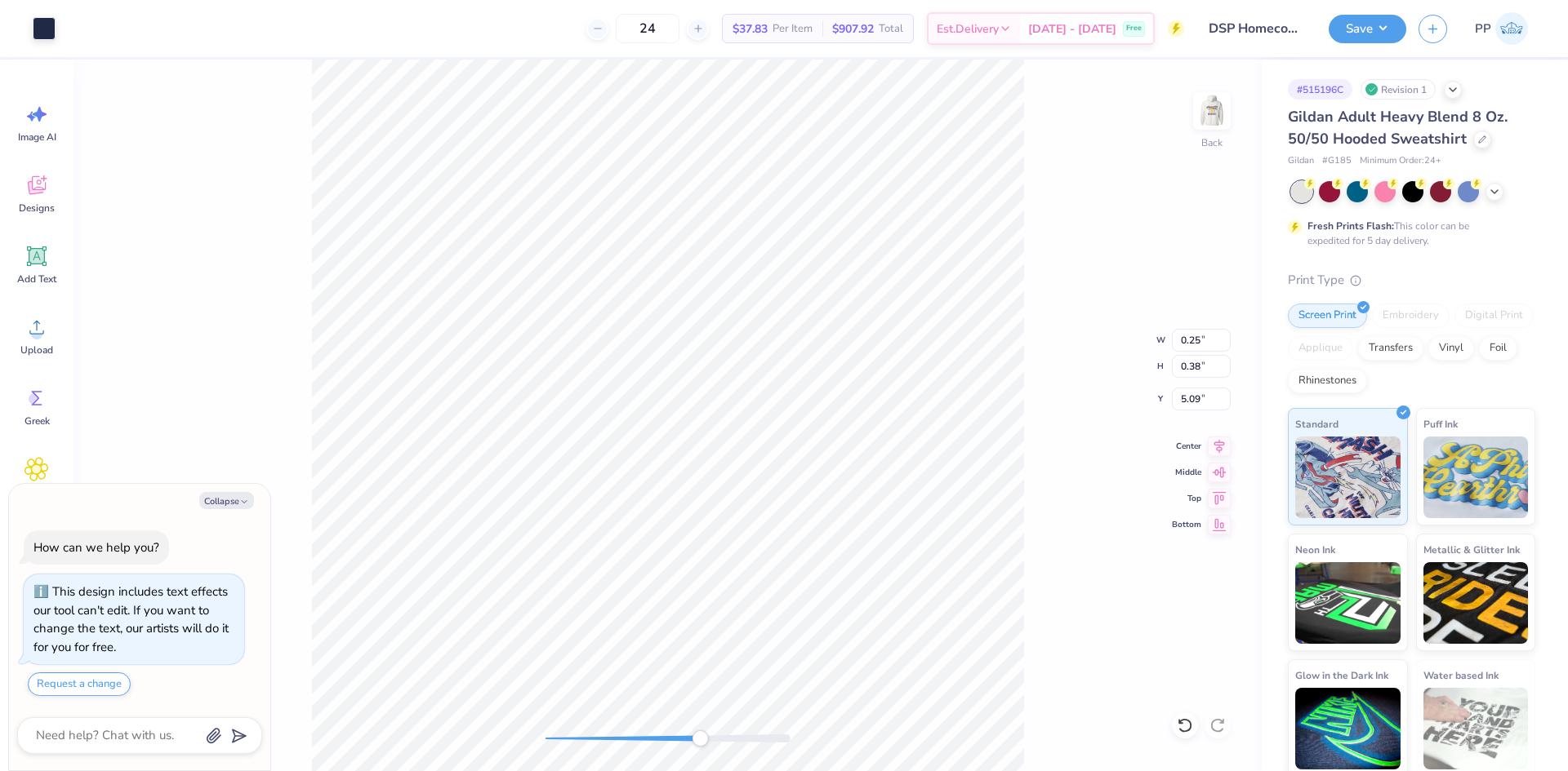
type textarea "x"
type input "0.26"
click at [1220, 115] on img at bounding box center [1211, 111] width 65 height 65
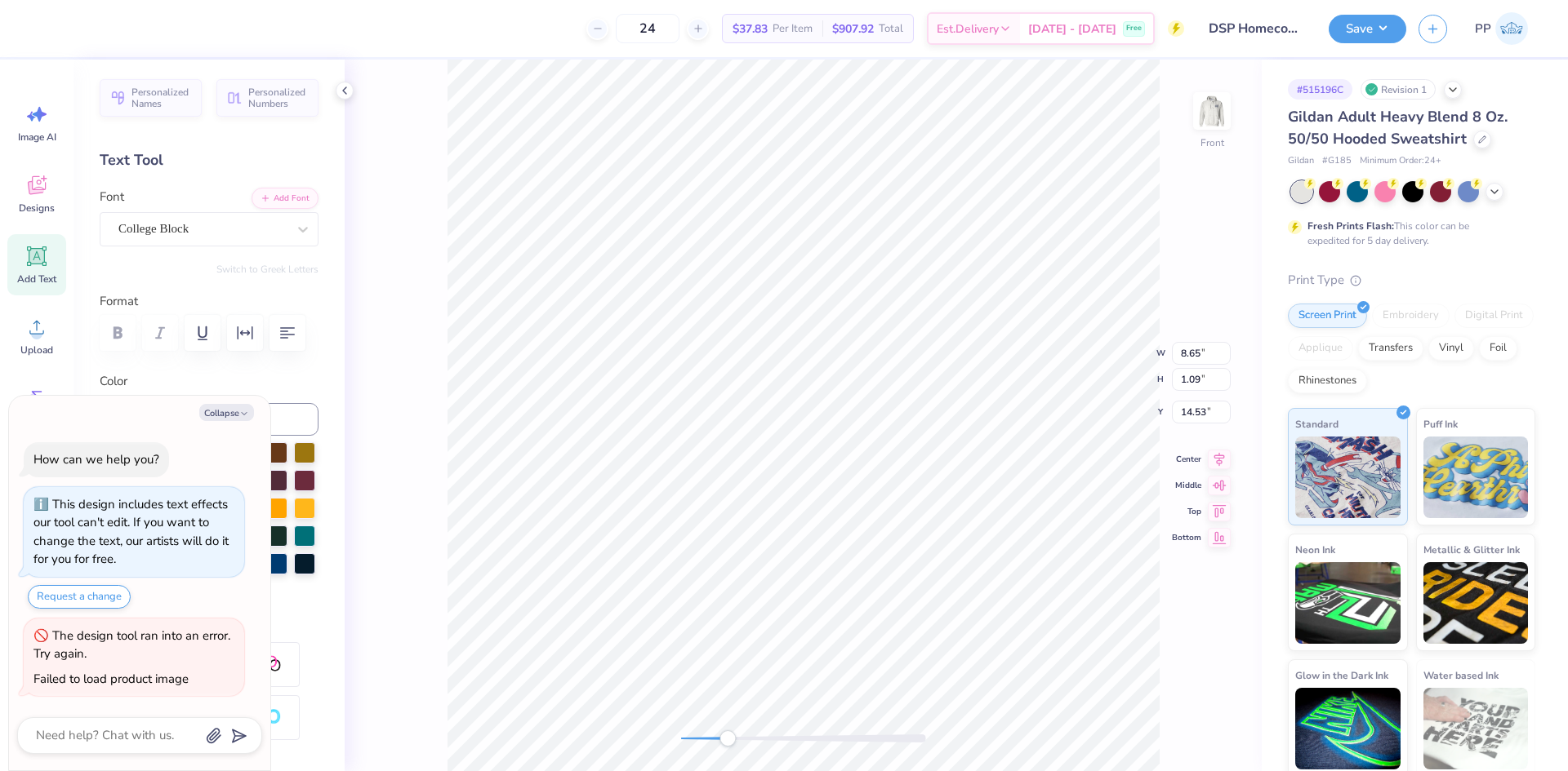
type textarea "x"
type textarea "a SIGMA PI"
type textarea "x"
type textarea "as SIGMA PI"
type textarea "x"
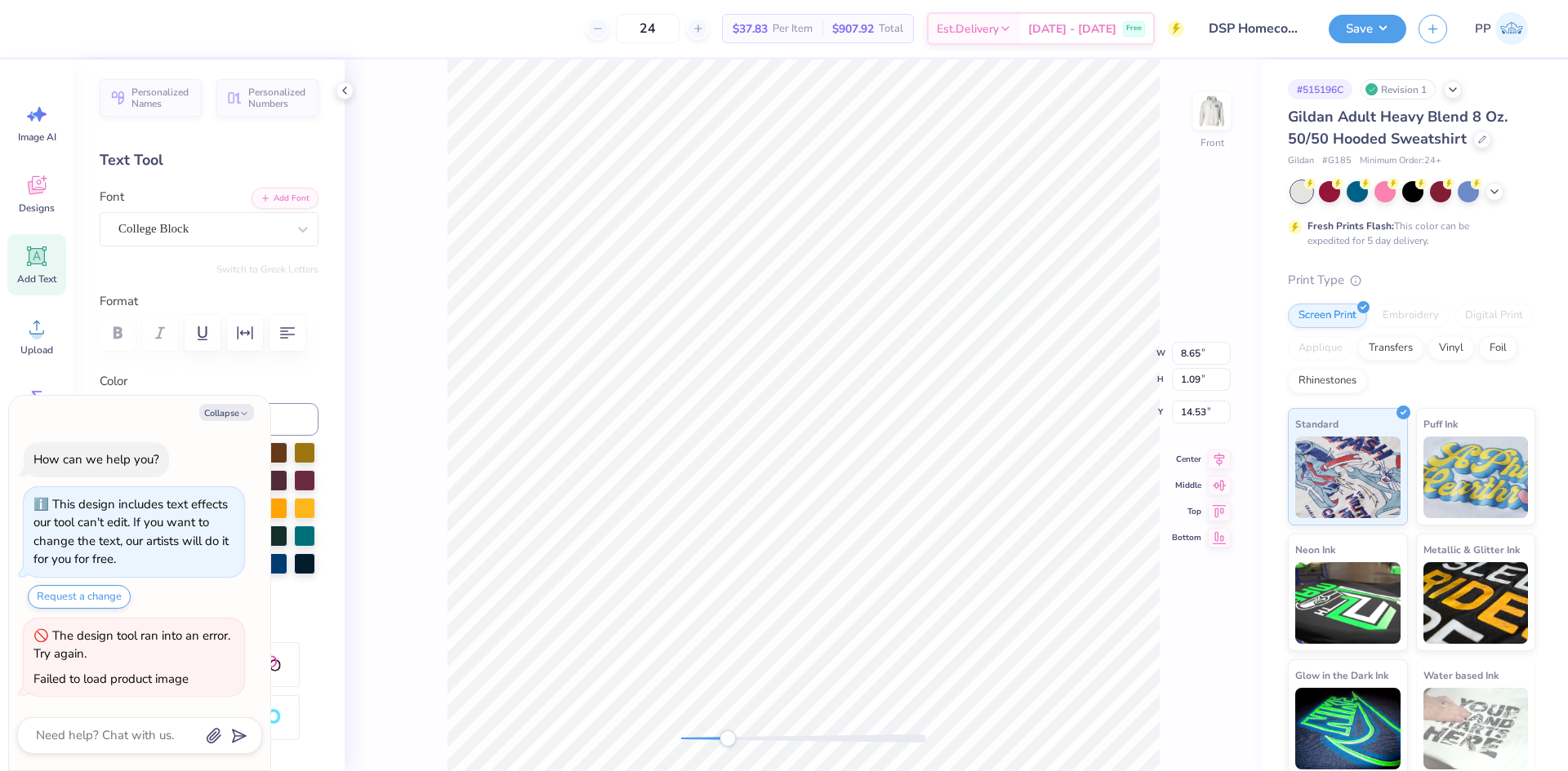
type textarea "asd SIGMA PI"
type textarea "x"
type textarea "asda SIGMA PI"
type textarea "x"
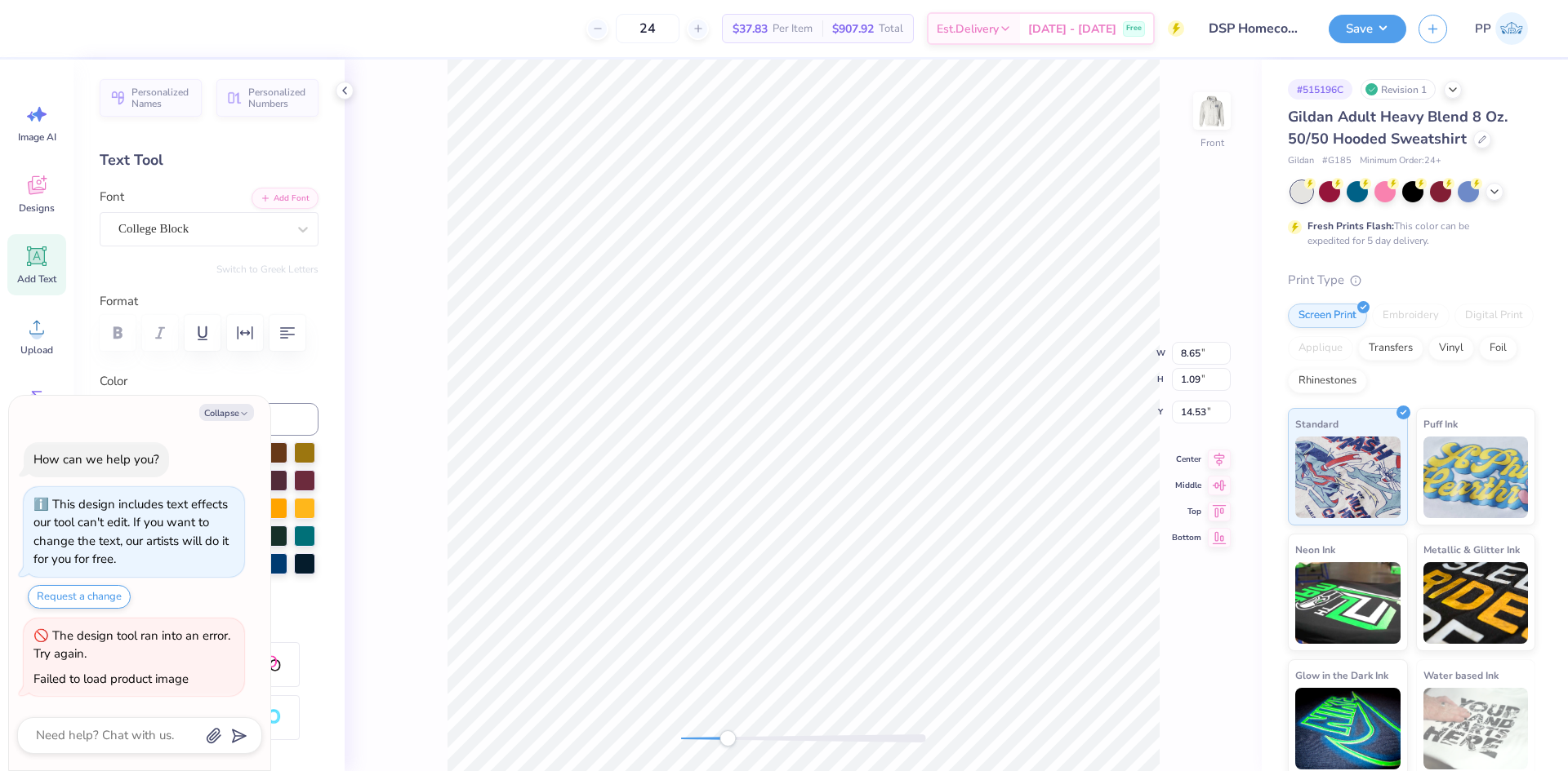
type textarea "asdasd SIGMA PI"
type textarea "x"
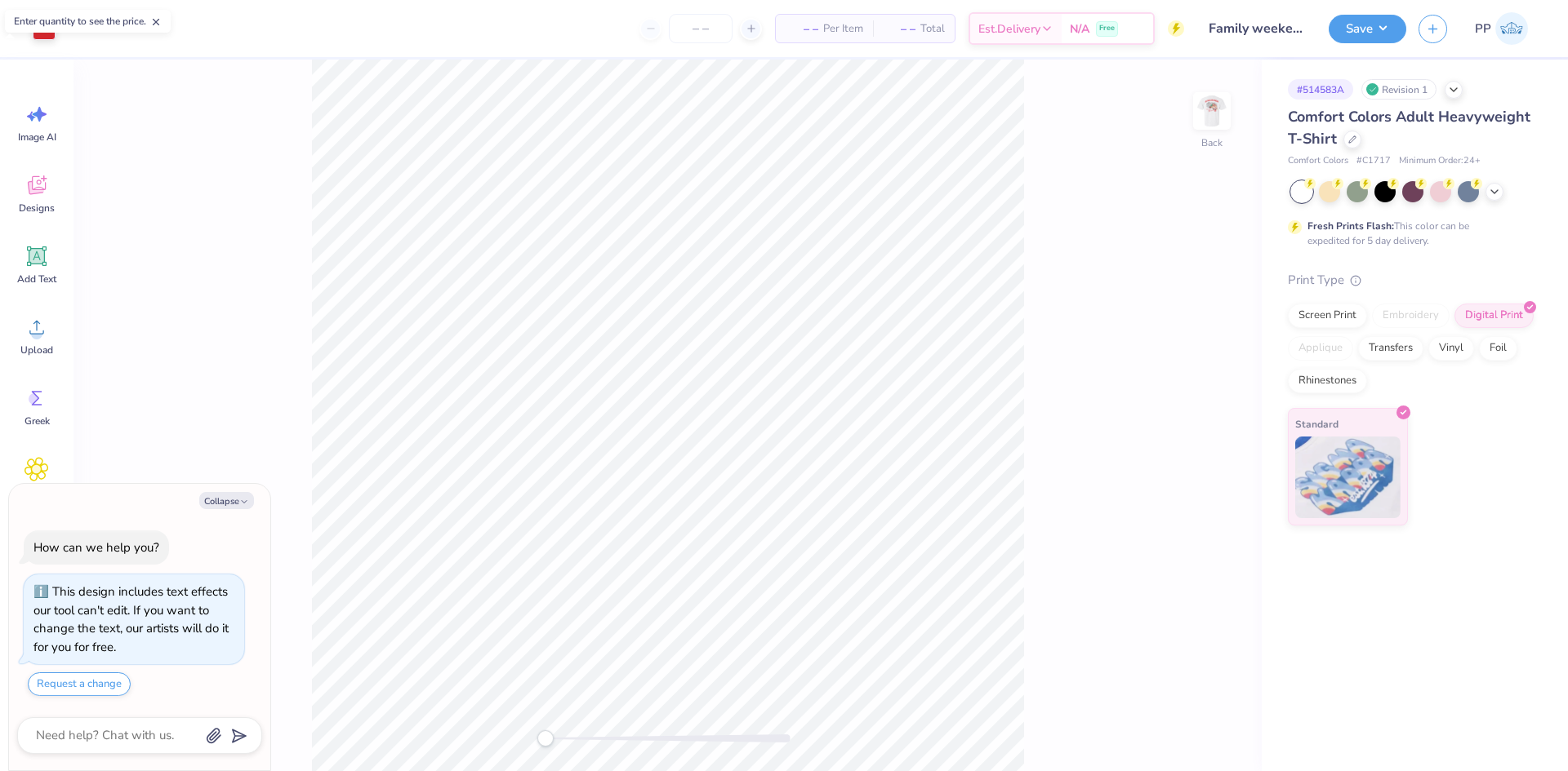
type textarea "x"
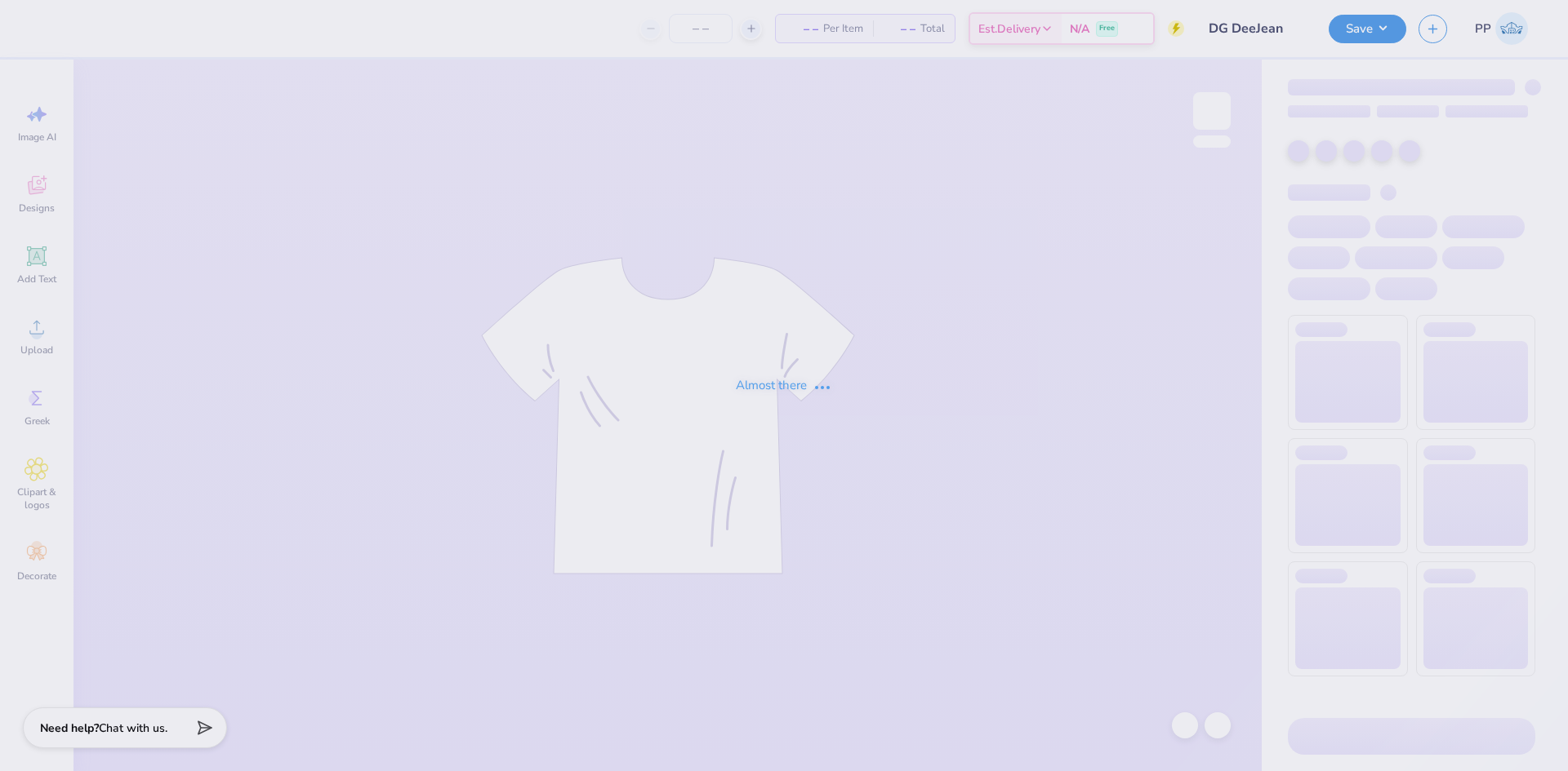
type input "36"
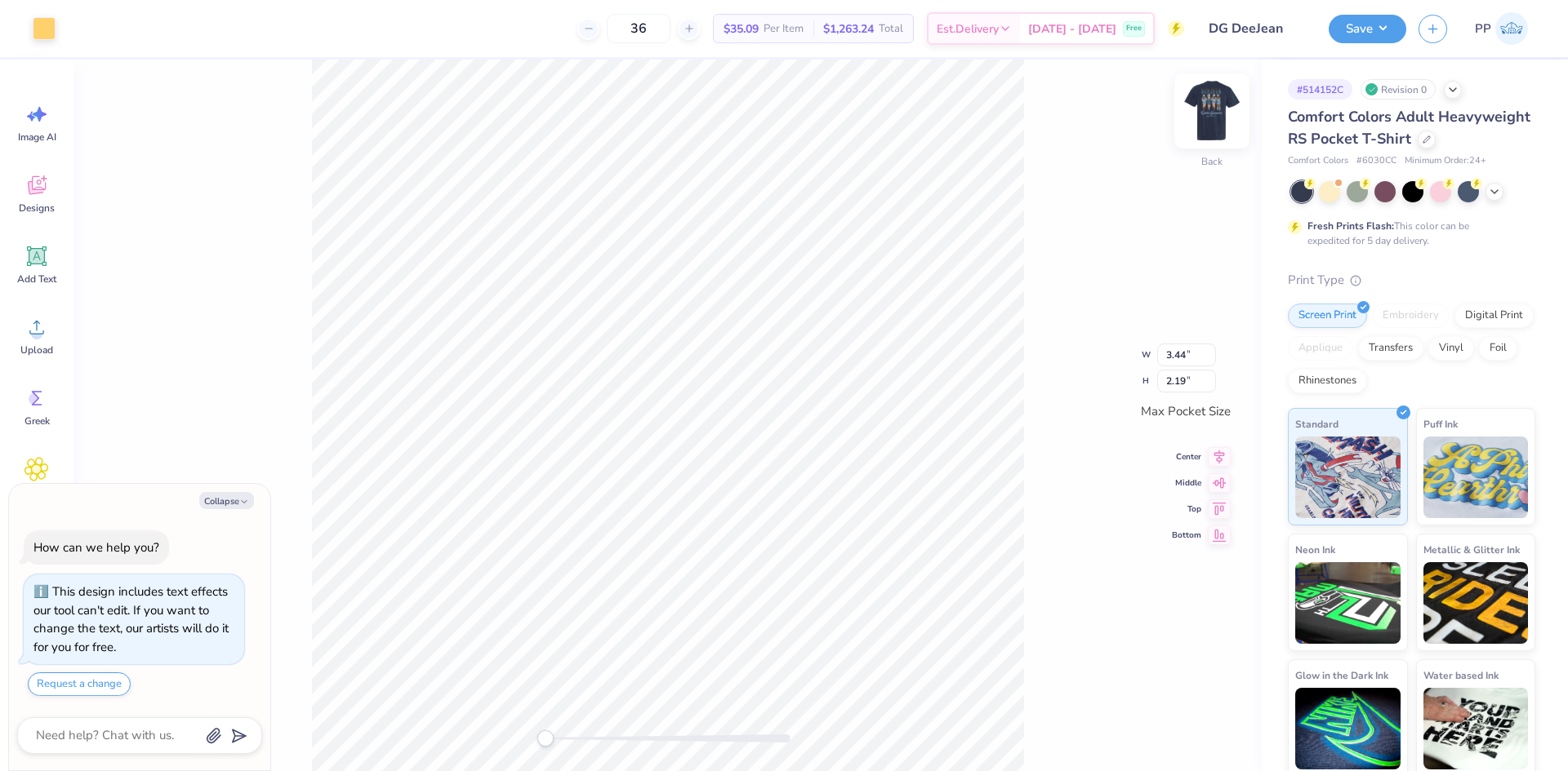
click at [1219, 104] on img at bounding box center [1211, 111] width 65 height 65
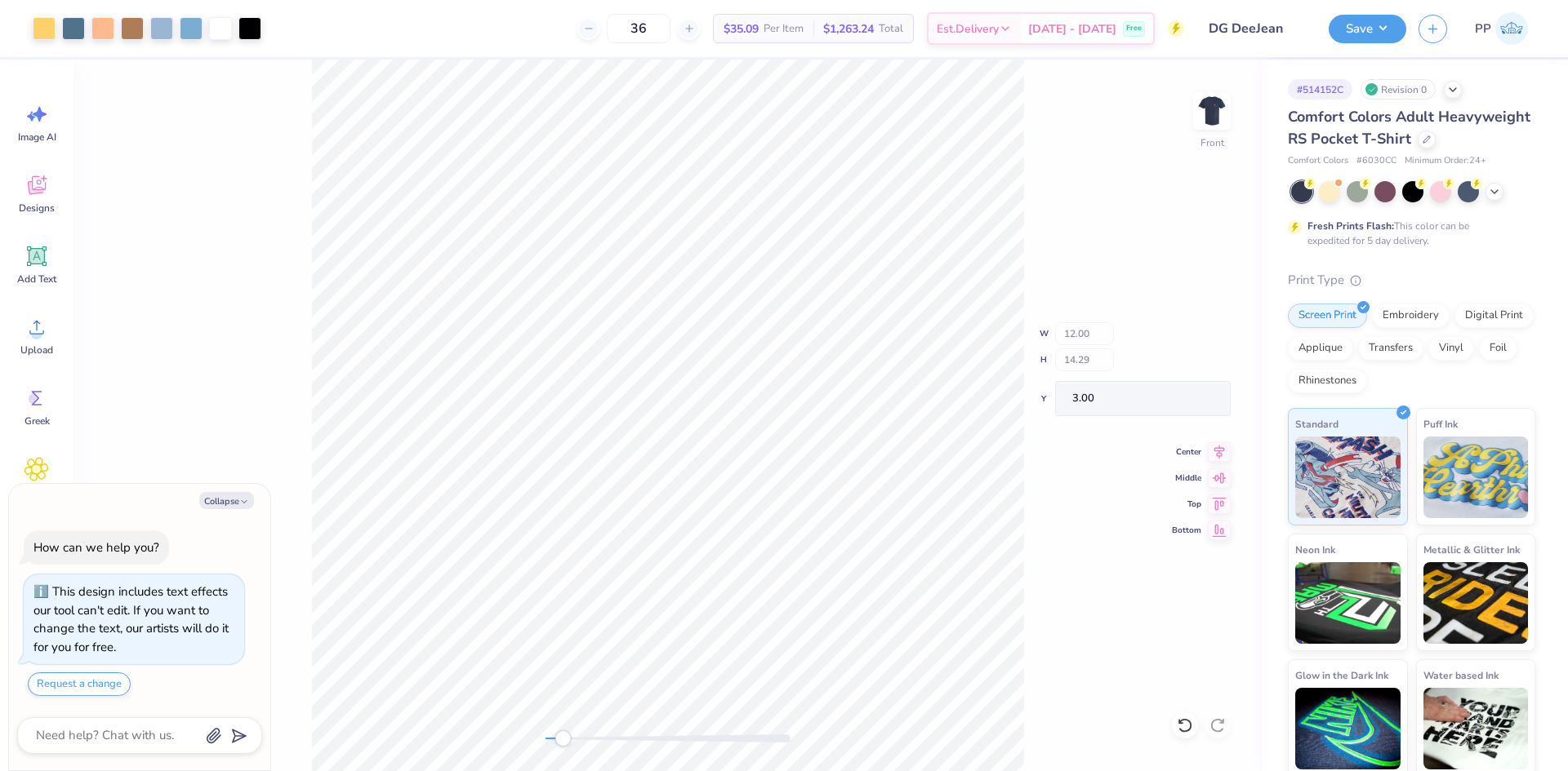
type textarea "x"
type input "0.45"
type input "0.49"
type input "16.70"
type textarea "x"
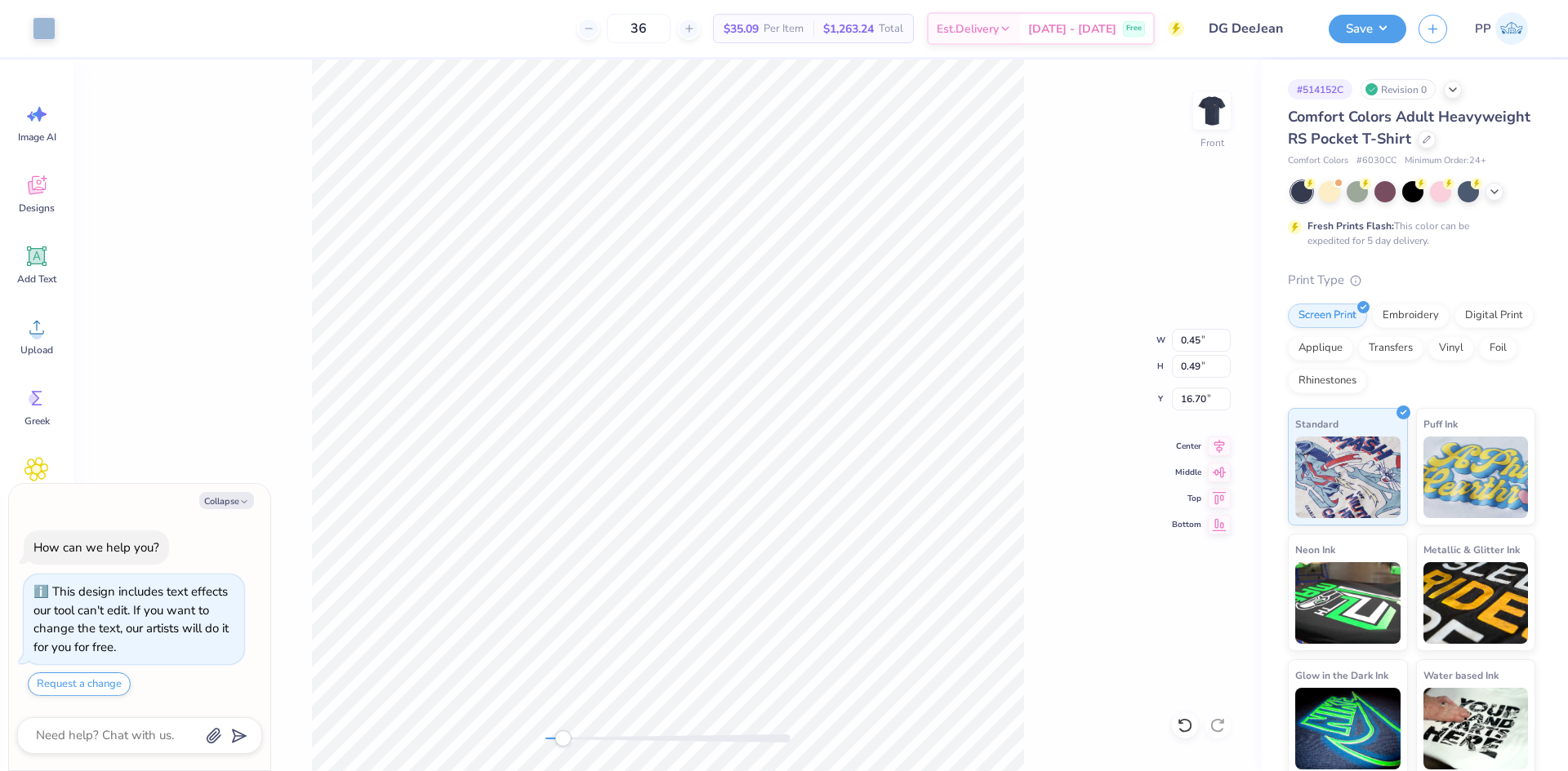
type input "0.42"
type input "0.47"
type input "16.71"
type textarea "x"
type input "0.47"
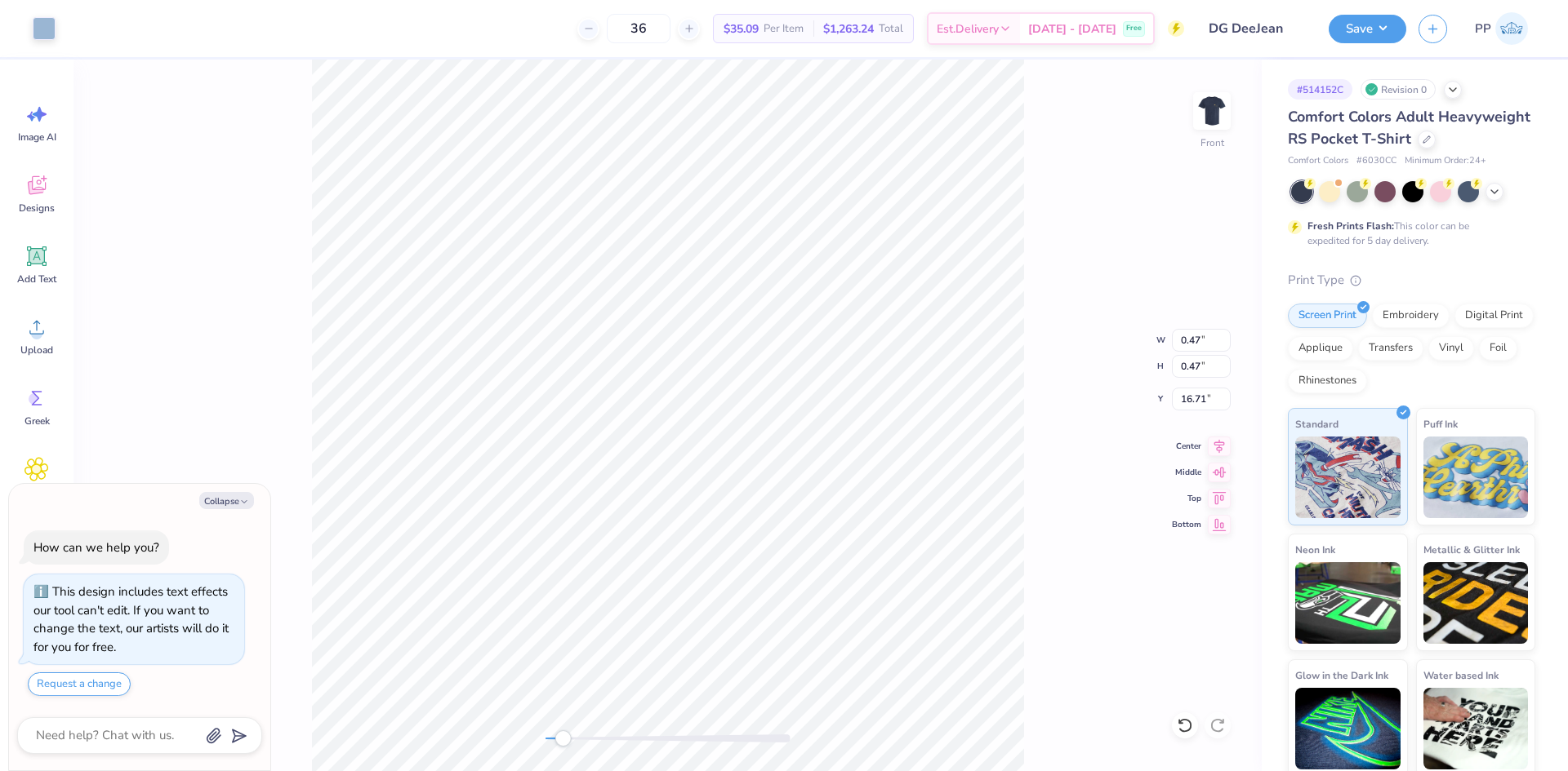
type textarea "x"
type input "0.69"
type input "1.20"
type input "14.64"
type textarea "x"
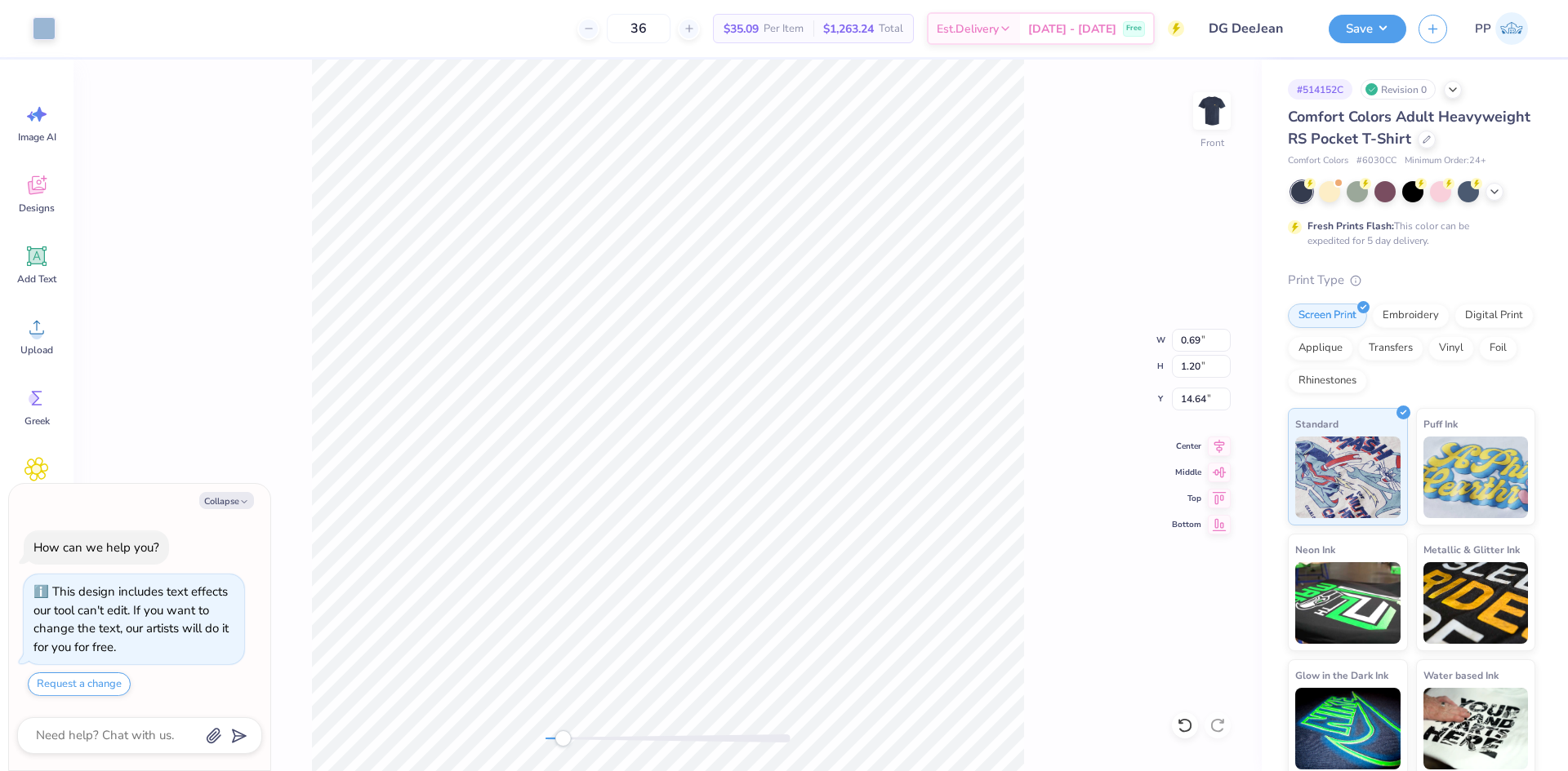
type input "1.51"
type input "2.13"
type input "14.33"
type textarea "x"
type input "1.56"
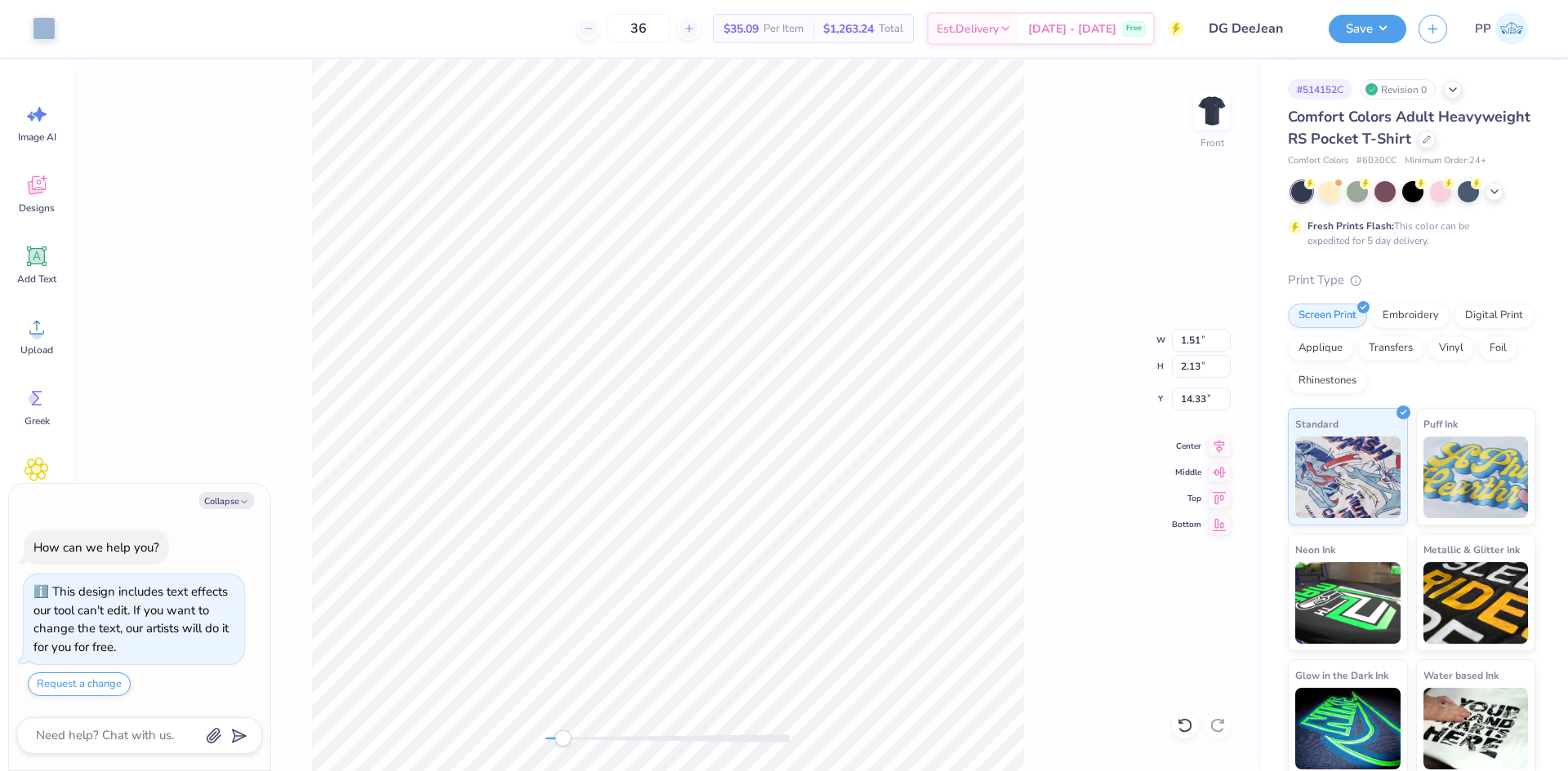
type input "0.88"
type input "14.99"
type textarea "x"
type input "2.10"
type input "1.90"
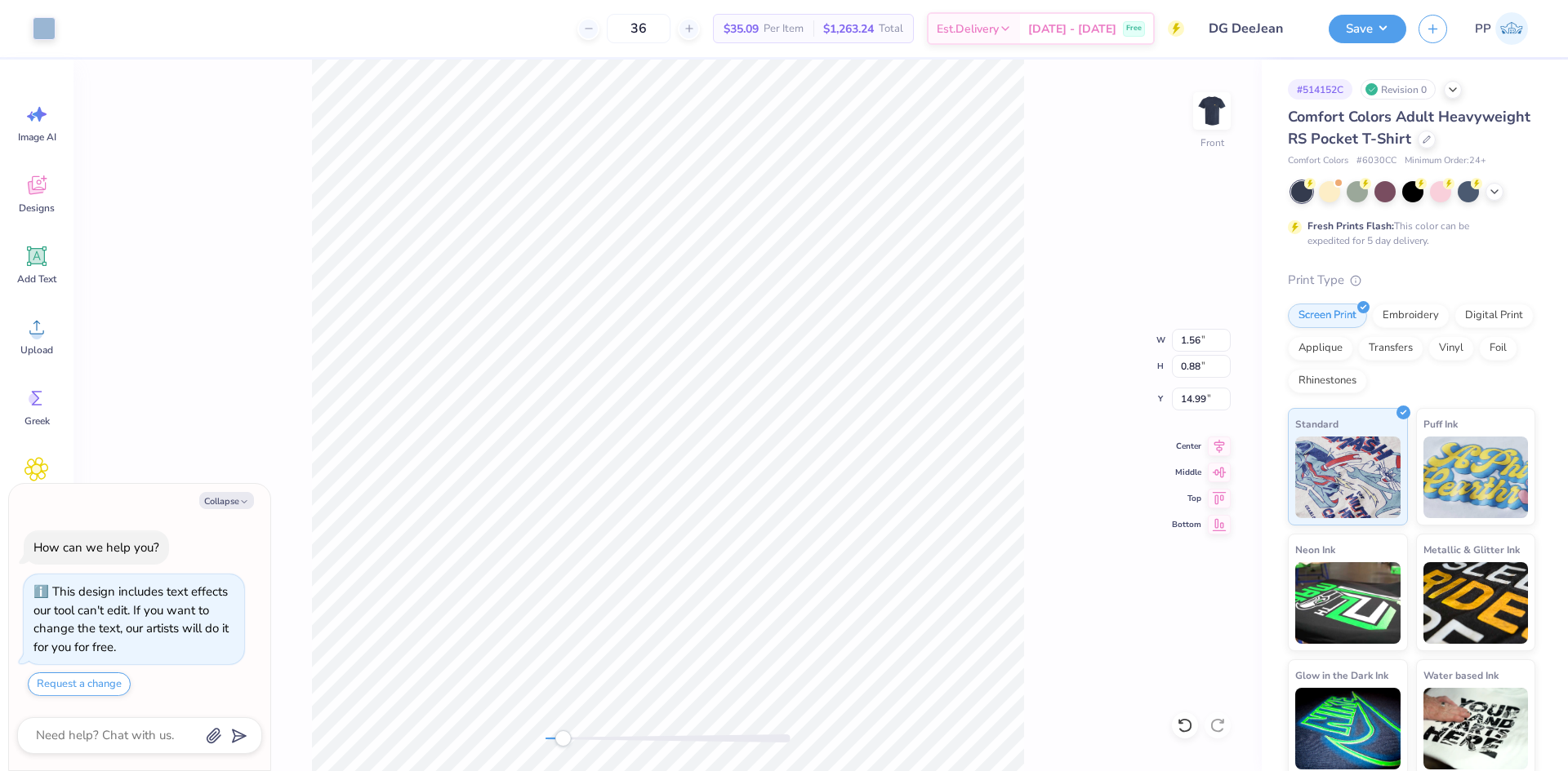
type input "14.32"
type textarea "x"
type input "0.37"
type input "0.47"
type input "16.71"
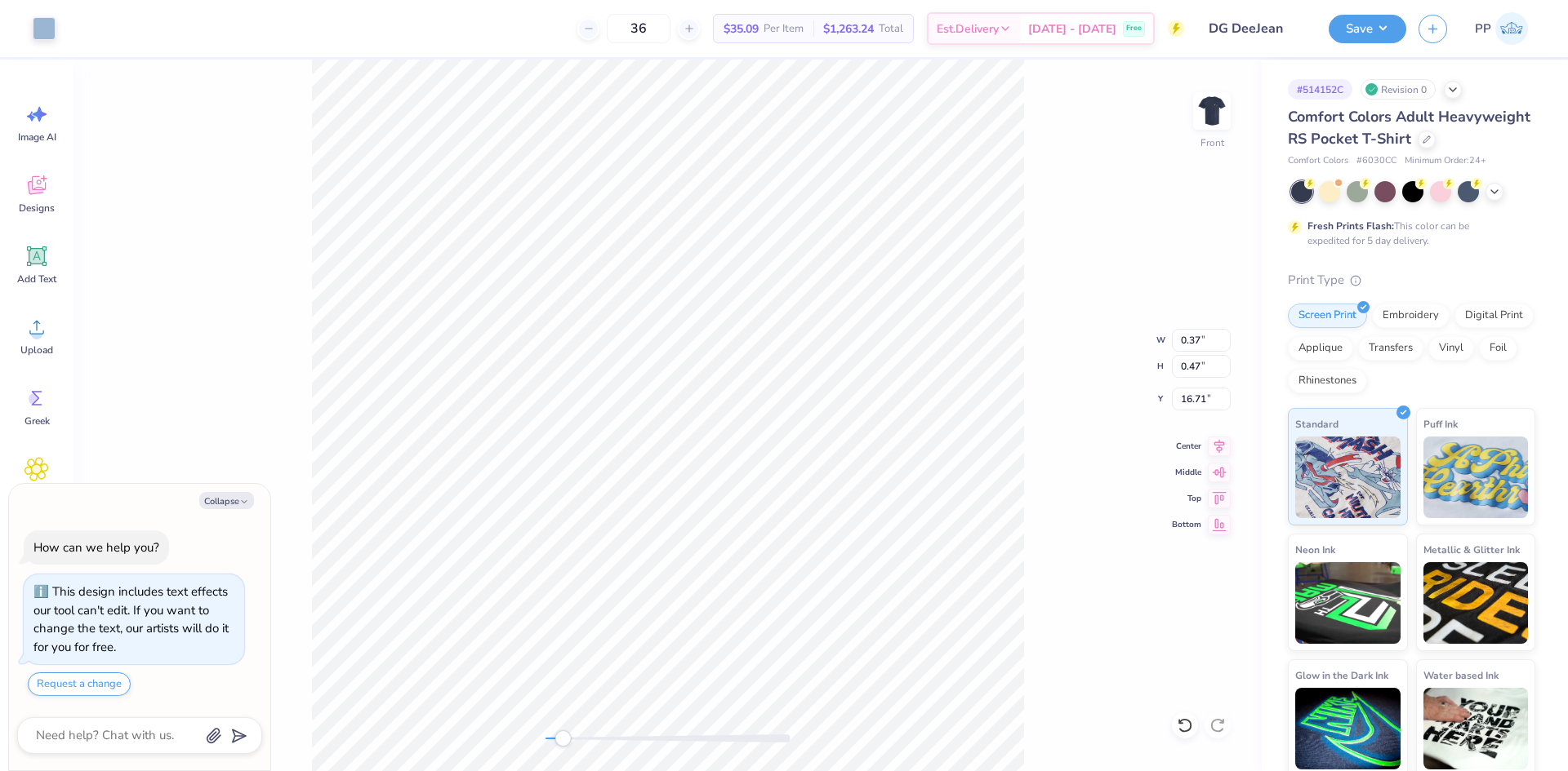
type textarea "x"
type input "0.38"
type textarea "x"
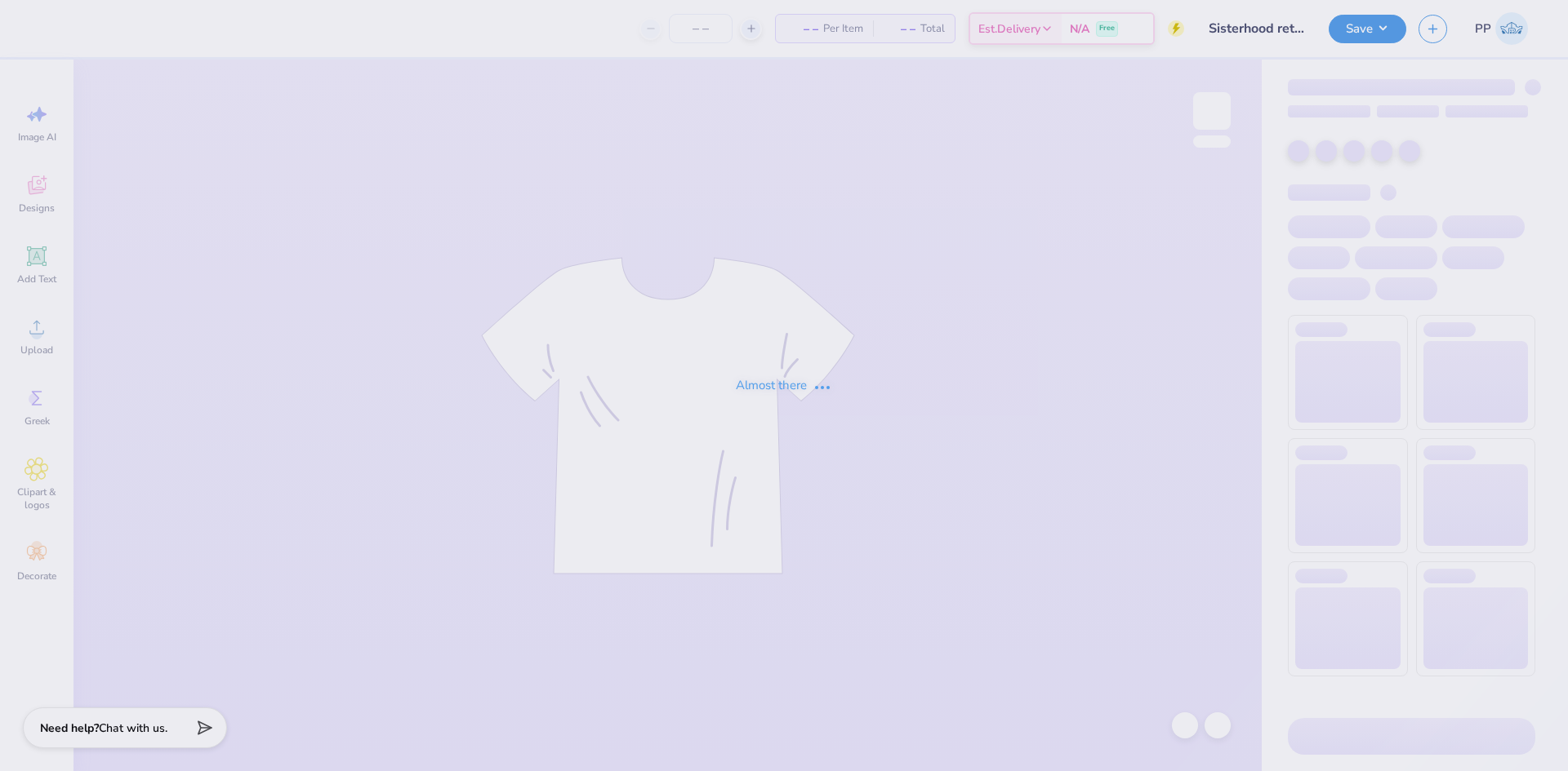
type input "40"
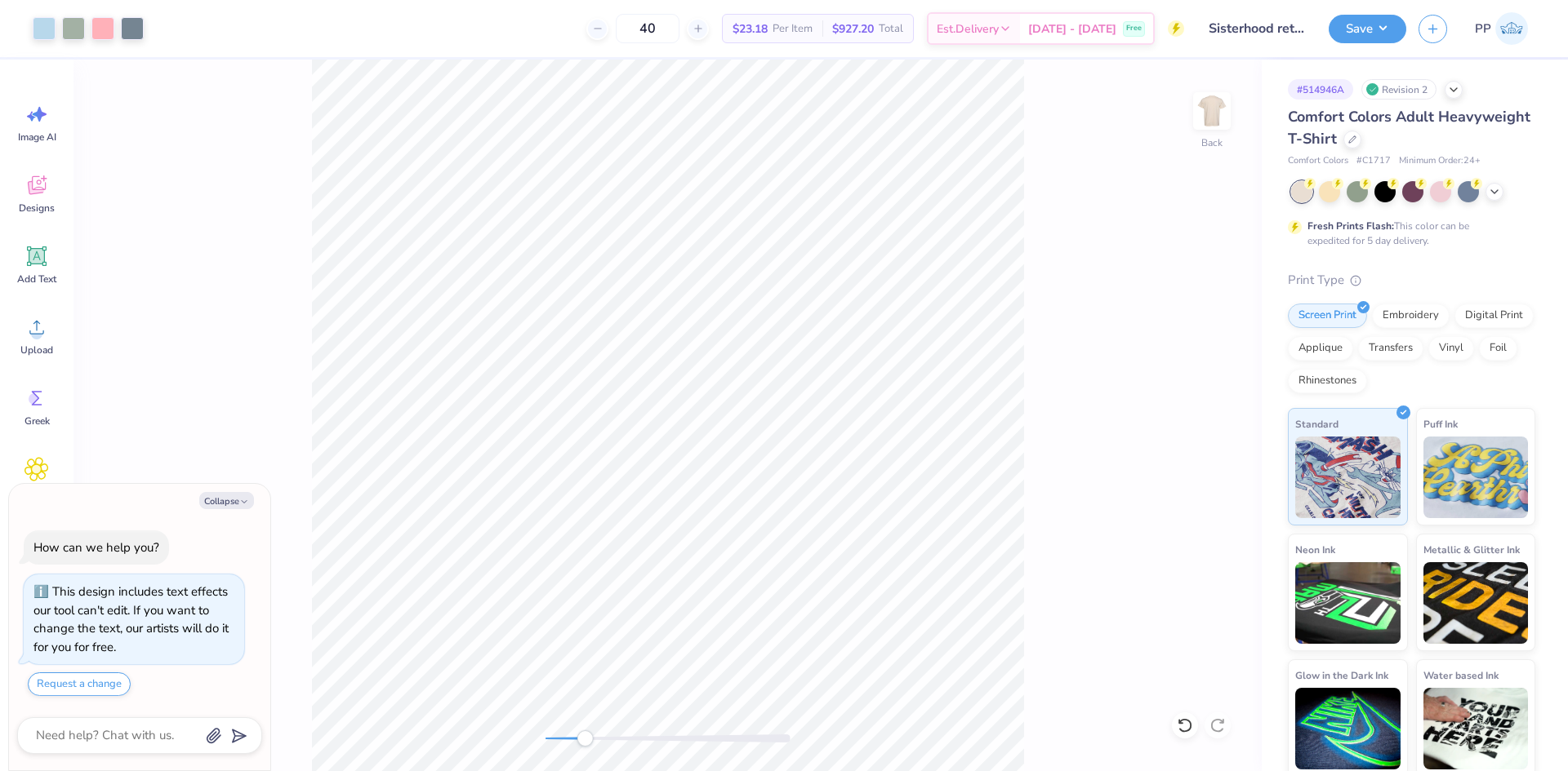
type textarea "x"
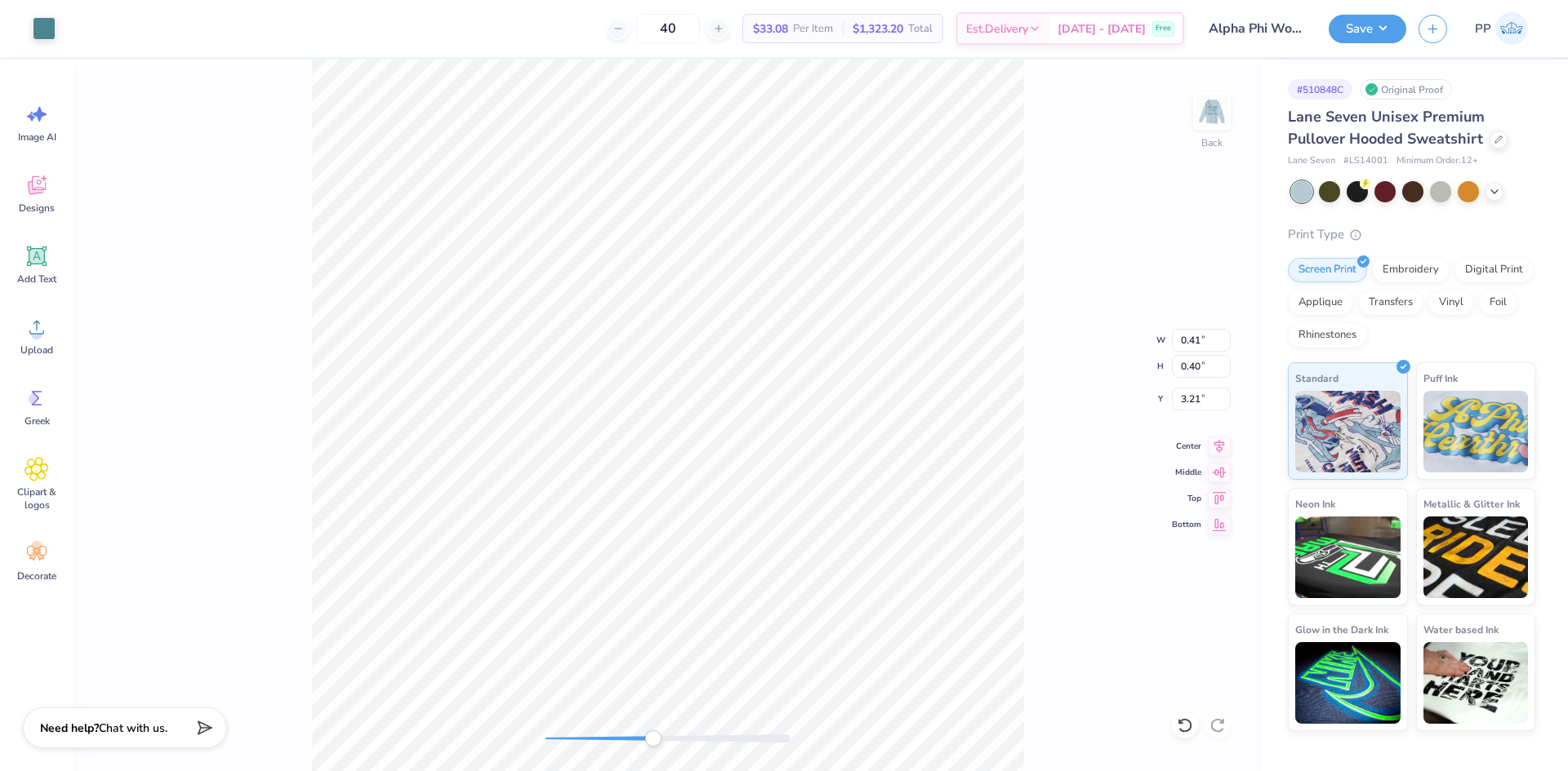
type input "0.34"
type input "0.48"
type input "3.17"
click at [1217, 107] on img at bounding box center [1211, 111] width 65 height 65
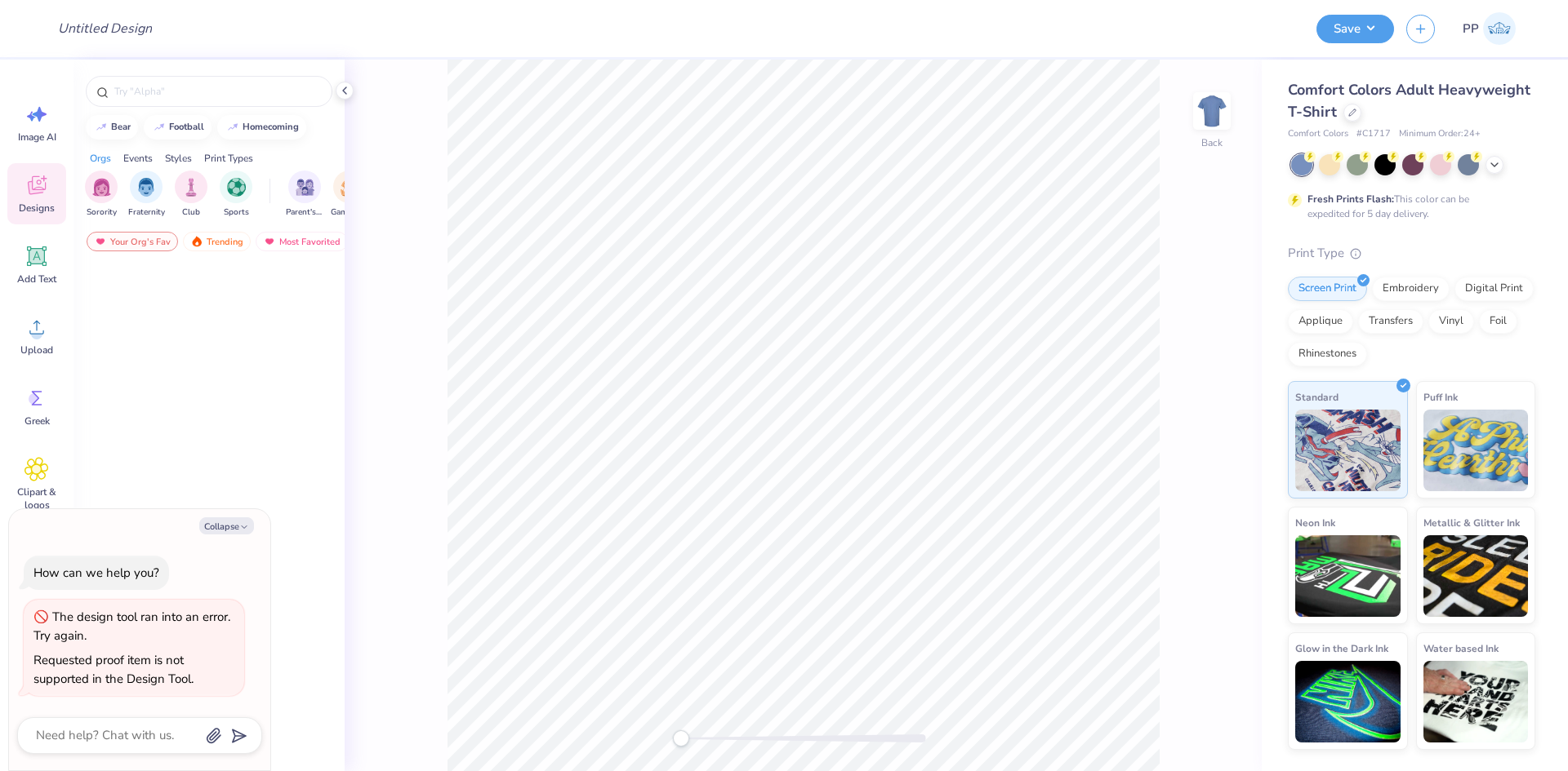
type textarea "x"
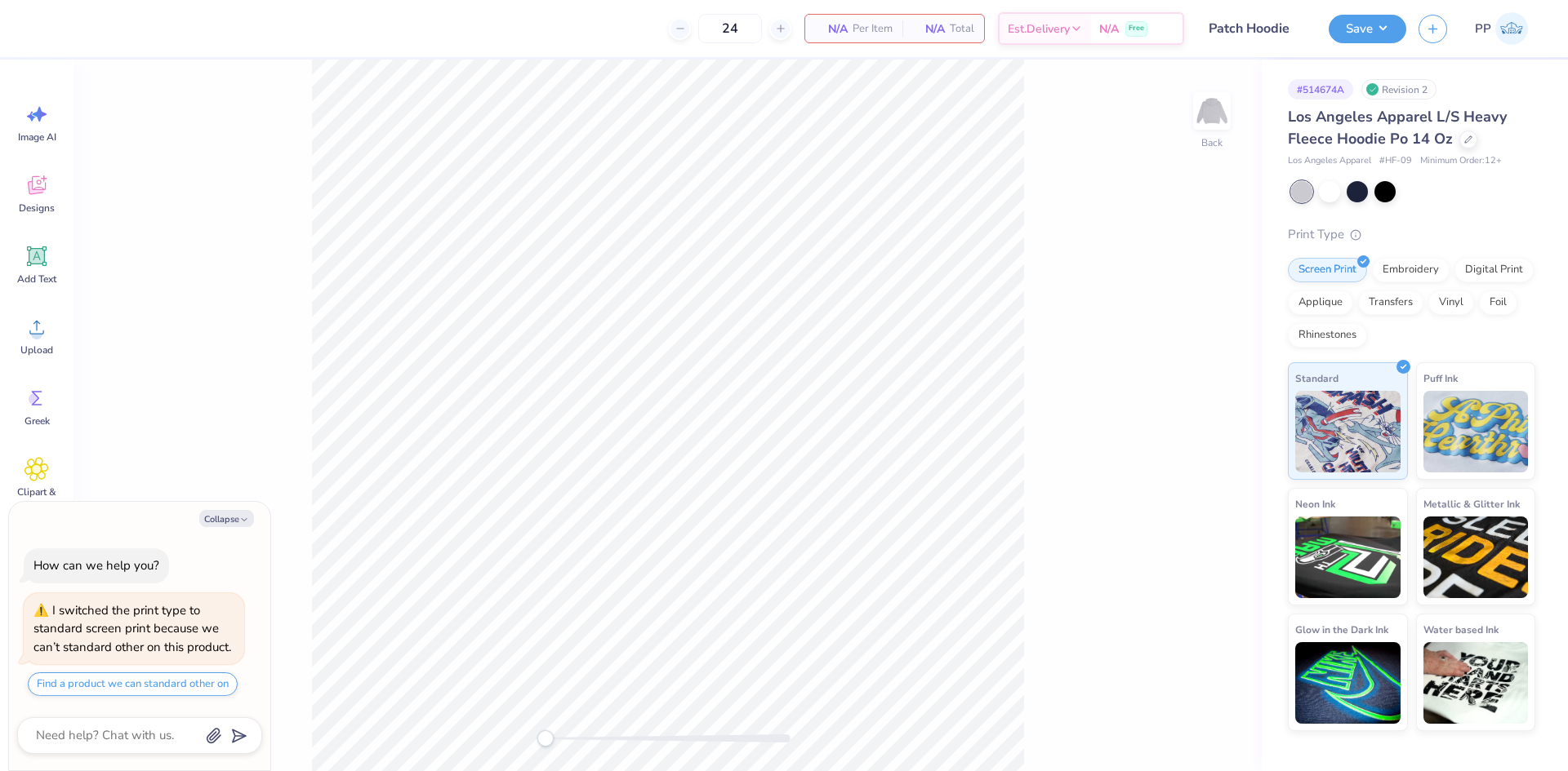
type textarea "x"
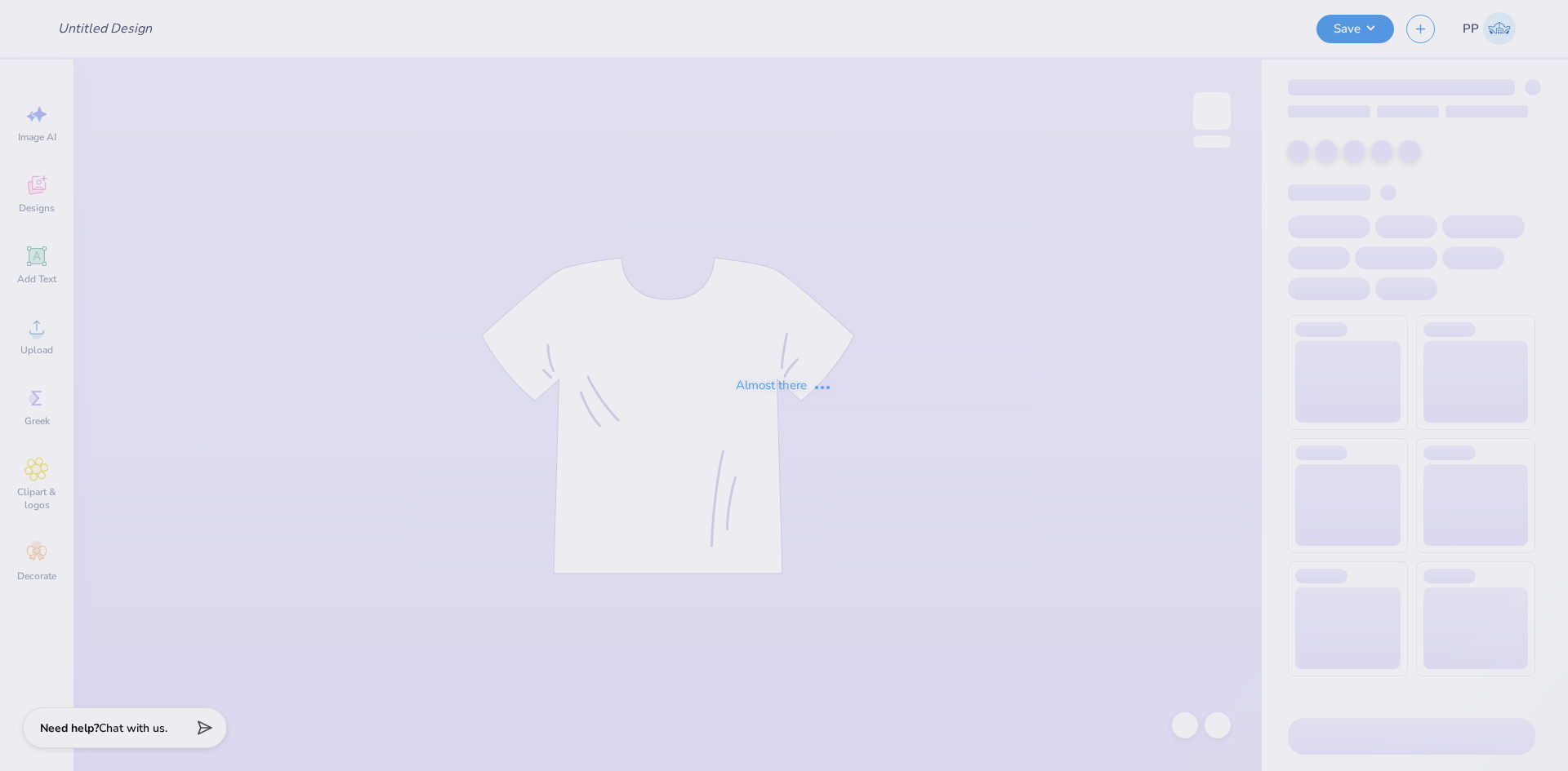
type input "AXO color me alpha chi shirt"
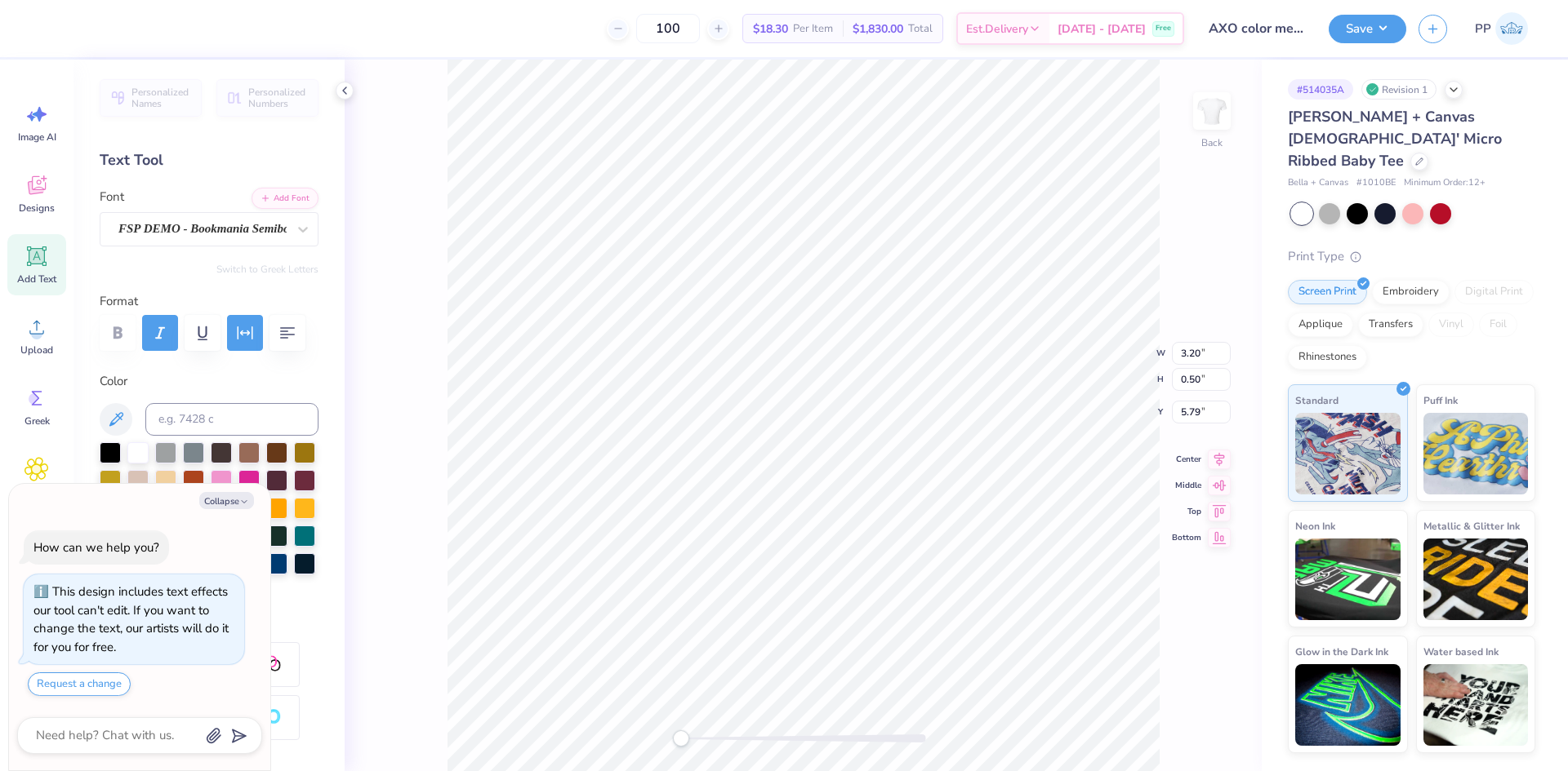
scroll to position [13, 2]
type textarea "x"
type input "9.00"
type input "2.44"
type input "3.00"
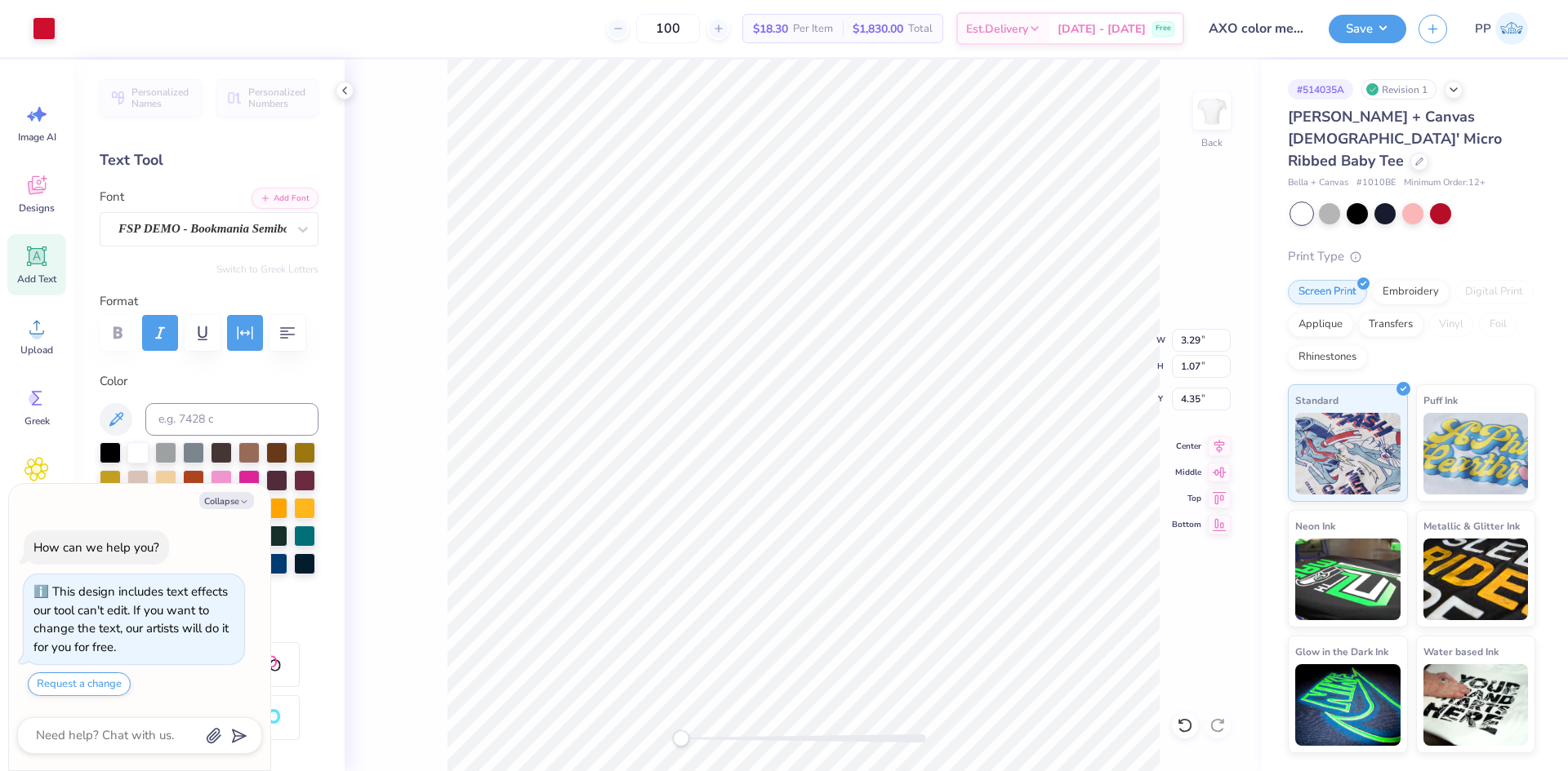
type textarea "x"
type input "1.50"
type input "1.03"
type textarea "x"
